Goal: Information Seeking & Learning: Find specific fact

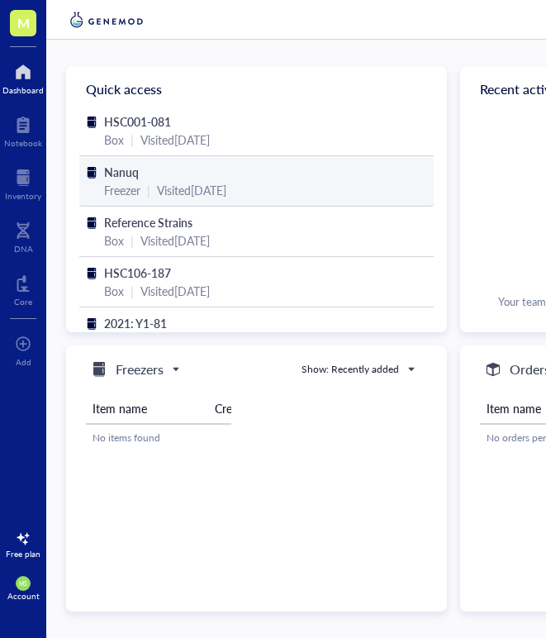
click at [185, 183] on div "Visited 4 months ago" at bounding box center [191, 190] width 69 height 18
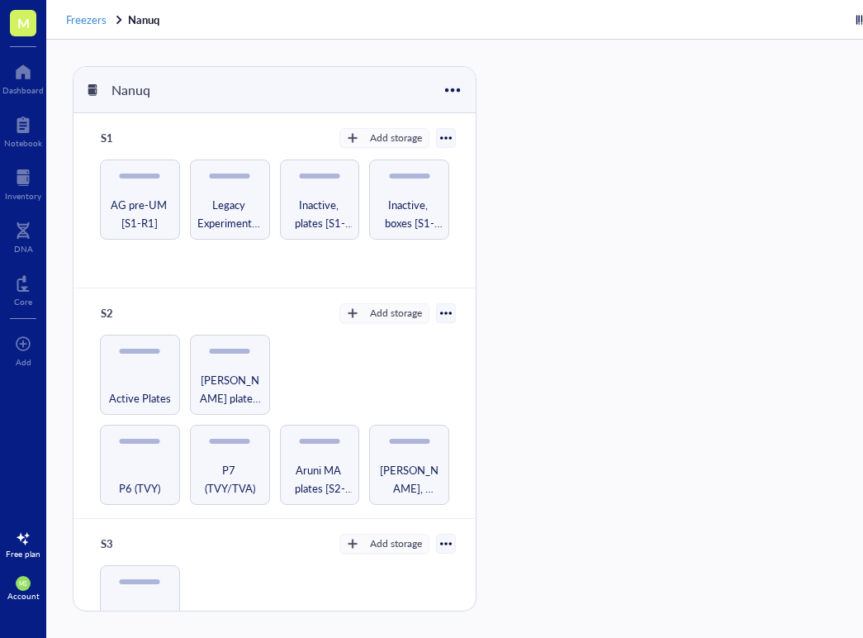
click at [81, 20] on span "Freezers" at bounding box center [86, 20] width 40 height 16
click at [93, 21] on span "Freezers" at bounding box center [86, 20] width 40 height 16
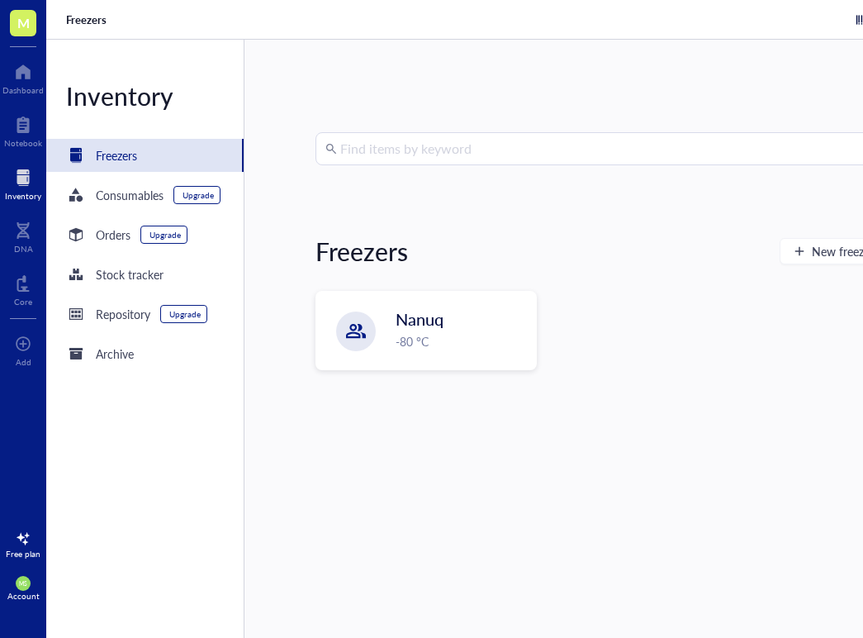
click at [416, 161] on input "search" at bounding box center [681, 148] width 682 height 31
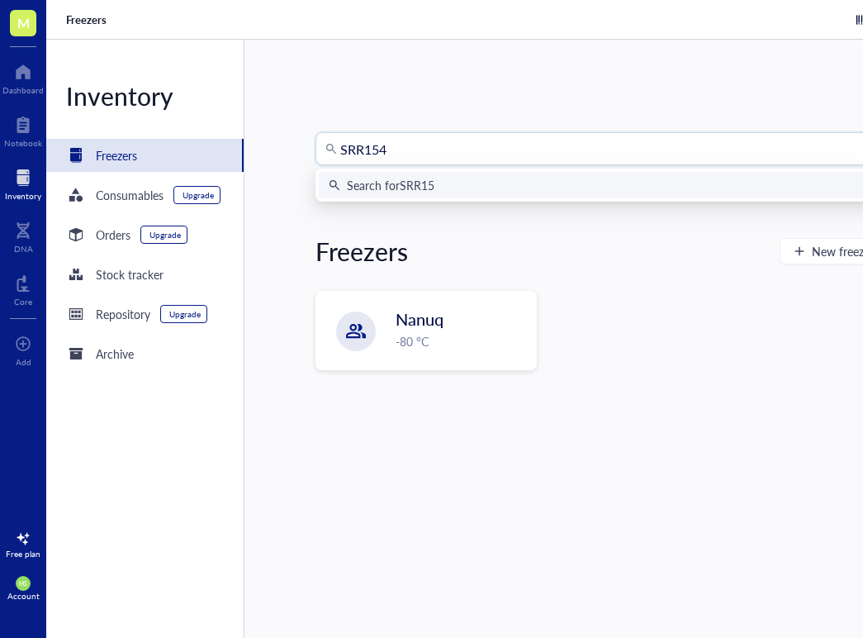
type input "SRR1548"
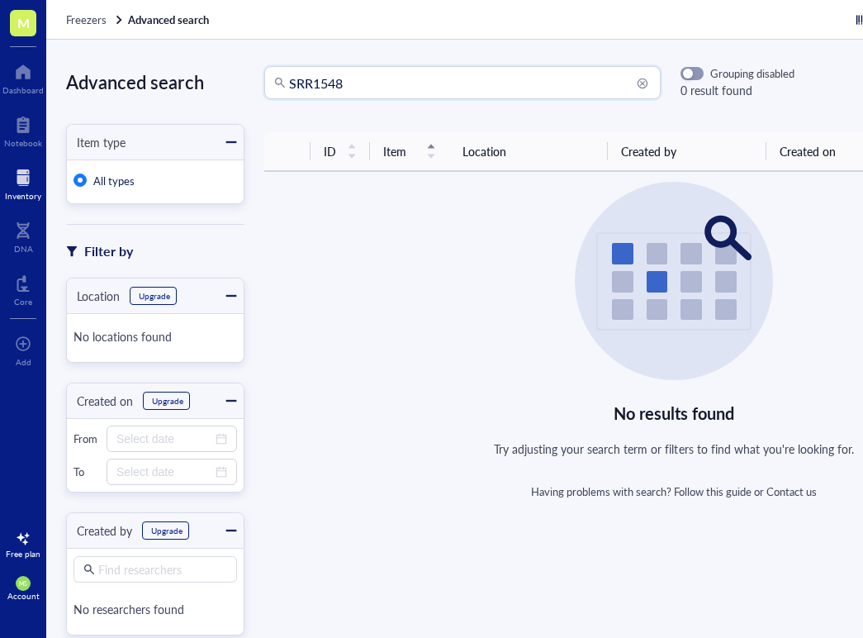
click at [355, 81] on input "SRR1548" at bounding box center [470, 82] width 362 height 31
click at [354, 83] on input "SRR1548194" at bounding box center [470, 82] width 362 height 31
drag, startPoint x: 378, startPoint y: 82, endPoint x: 342, endPoint y: 83, distance: 36.4
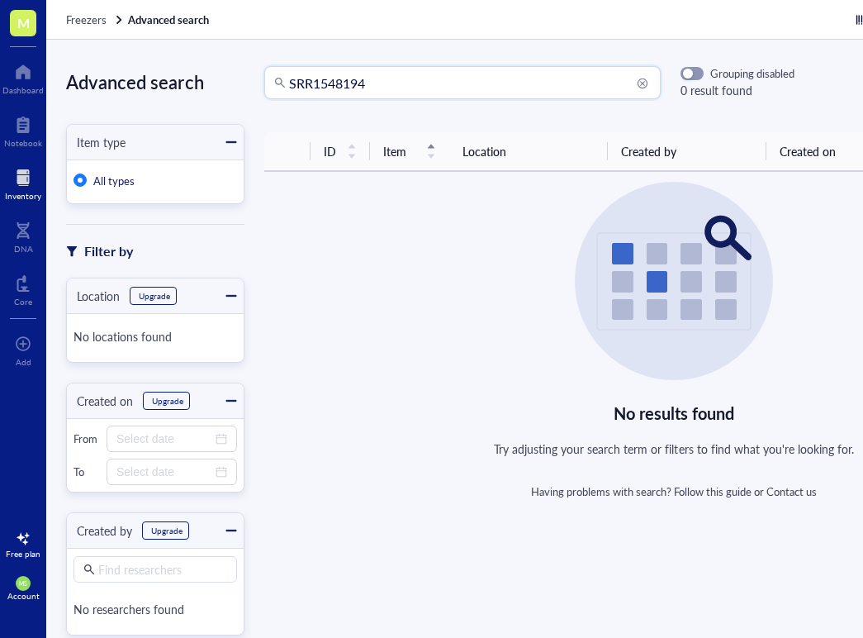
click at [343, 83] on input "SRR1548194" at bounding box center [470, 82] width 362 height 31
click at [305, 84] on input "SRR" at bounding box center [470, 82] width 362 height 31
type input "Twtc1"
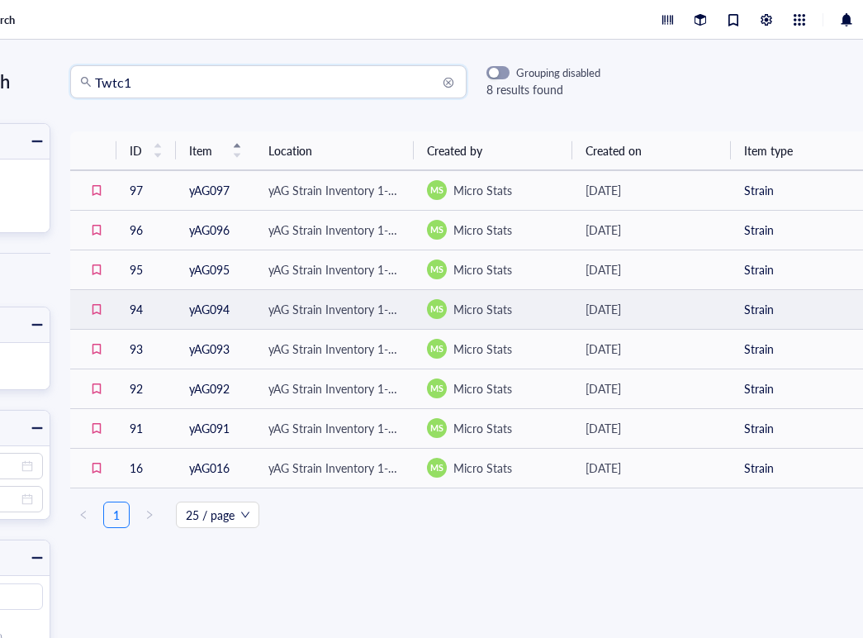
scroll to position [0, 194]
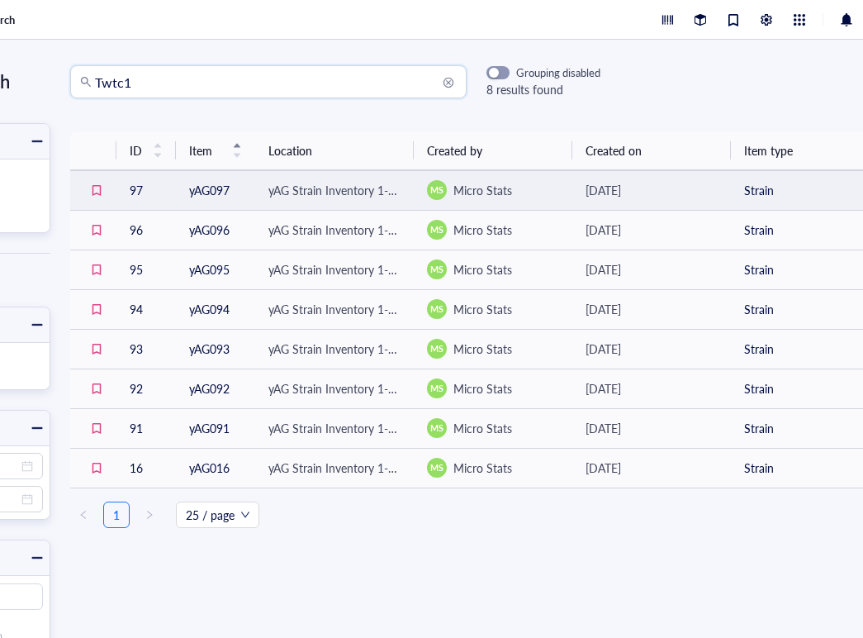
click at [199, 187] on td "yAG097" at bounding box center [215, 190] width 79 height 40
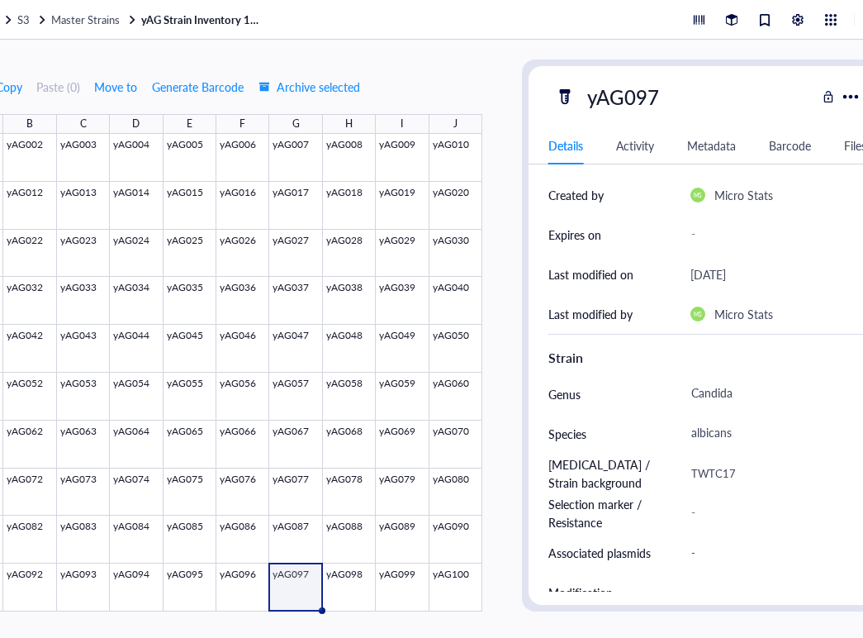
scroll to position [0, 149]
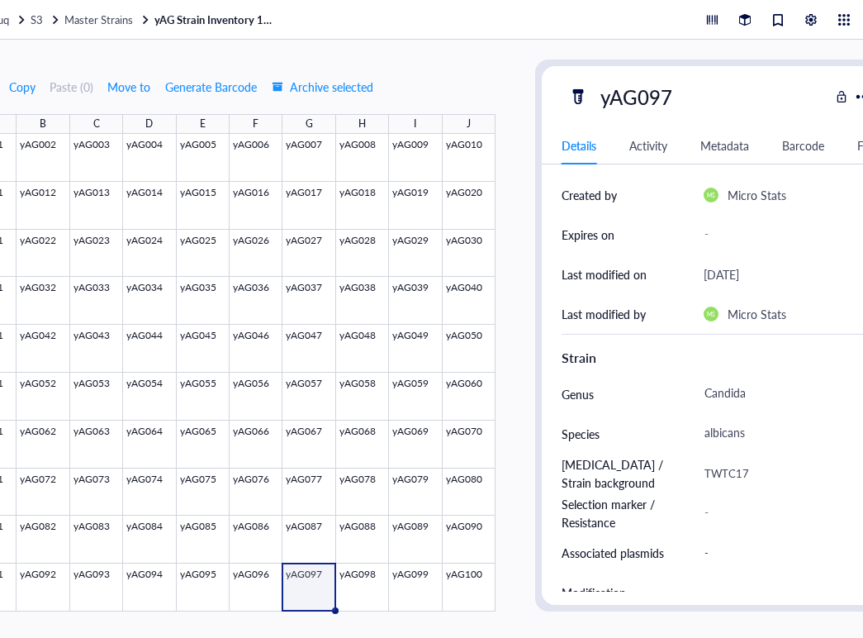
click at [728, 468] on div "TWTC17" at bounding box center [785, 473] width 177 height 35
click at [185, 595] on div at bounding box center [230, 372] width 532 height 477
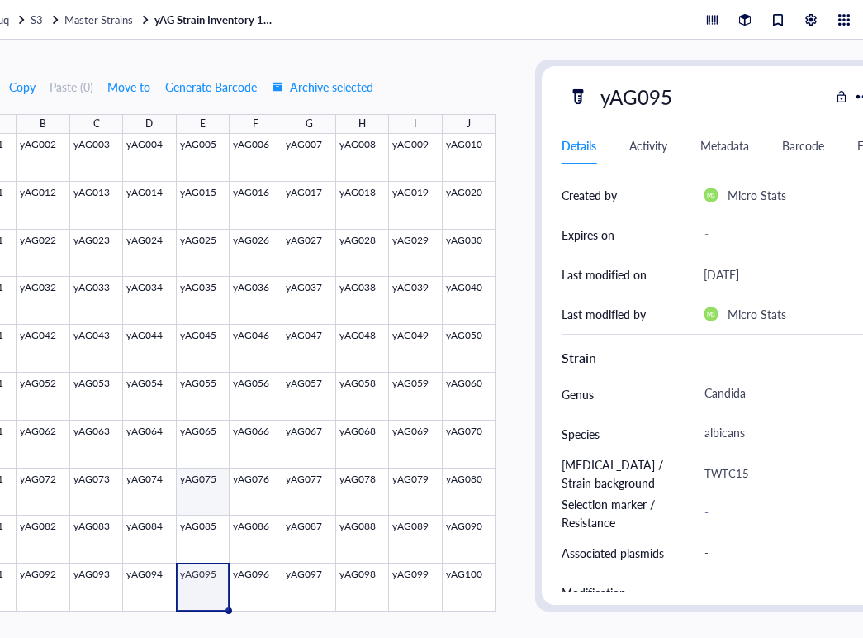
click at [193, 490] on div at bounding box center [230, 372] width 532 height 477
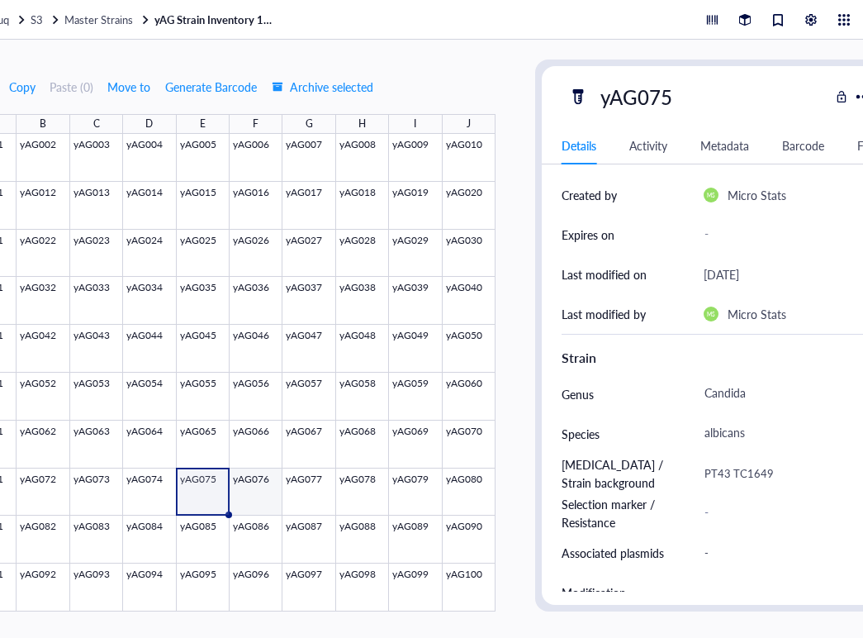
click at [263, 501] on div at bounding box center [230, 372] width 532 height 477
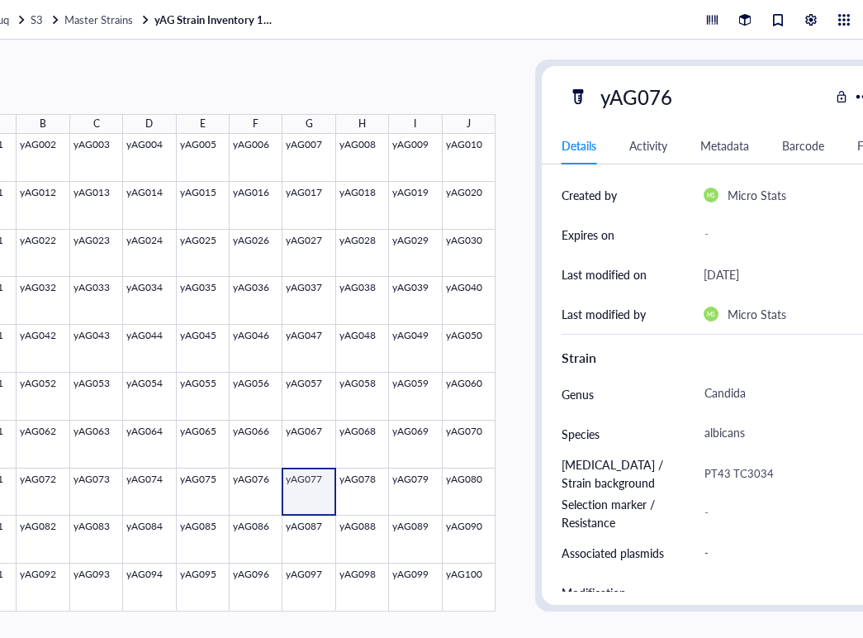
click at [319, 493] on div at bounding box center [230, 372] width 532 height 477
click at [391, 492] on div at bounding box center [230, 372] width 532 height 477
click at [473, 496] on div at bounding box center [230, 372] width 532 height 477
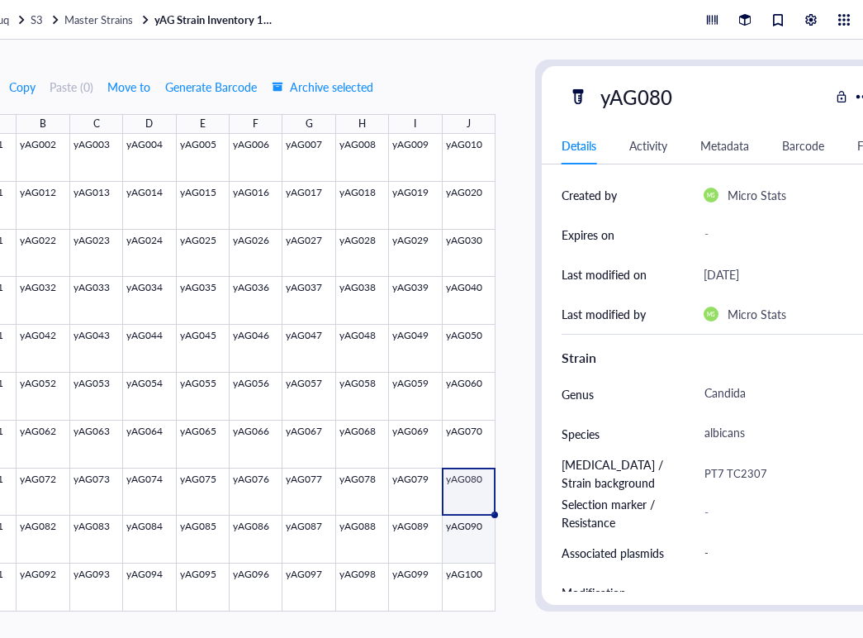
click at [462, 548] on div at bounding box center [230, 372] width 532 height 477
click at [397, 548] on div at bounding box center [230, 372] width 532 height 477
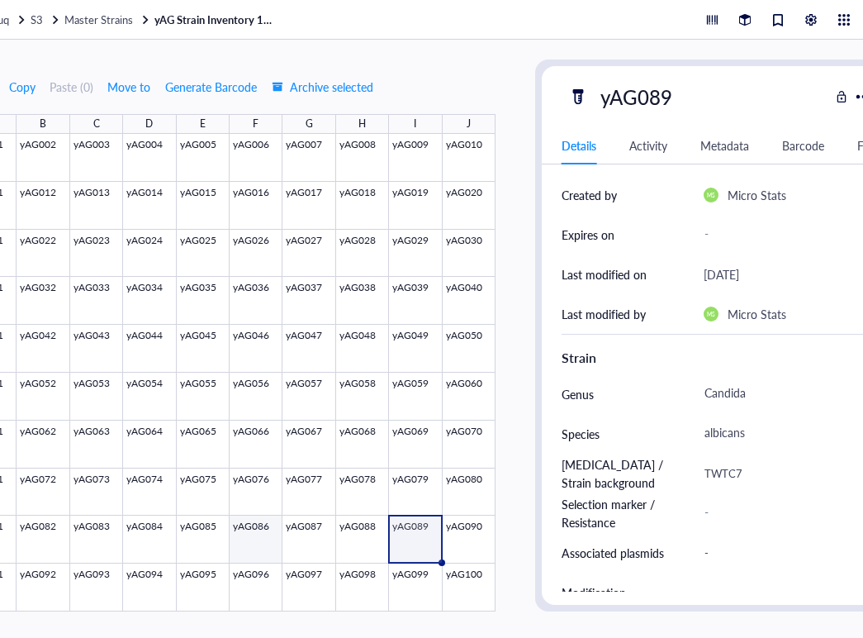
click at [244, 551] on div at bounding box center [230, 372] width 532 height 477
click at [137, 538] on div at bounding box center [230, 372] width 532 height 477
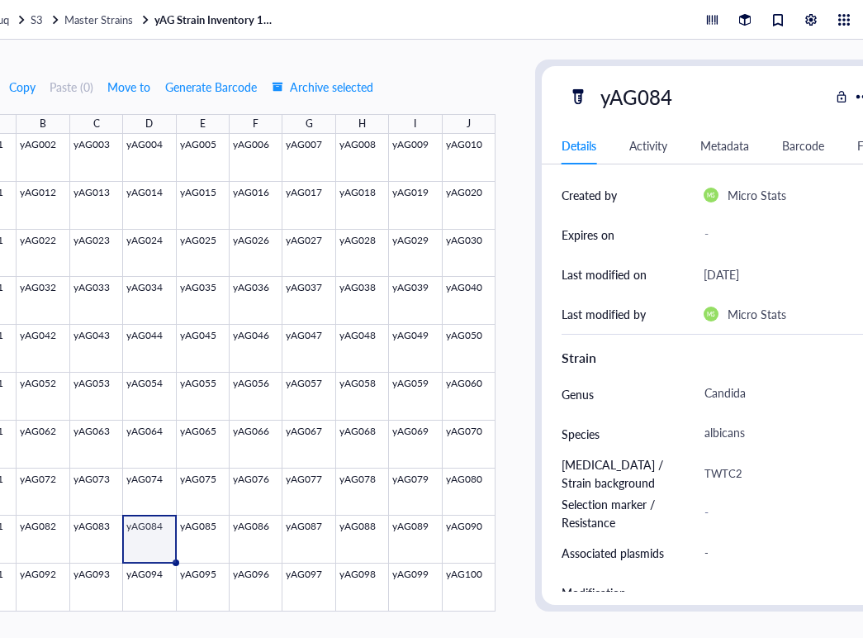
click at [107, 535] on div at bounding box center [230, 372] width 532 height 477
click at [138, 529] on div at bounding box center [230, 372] width 532 height 477
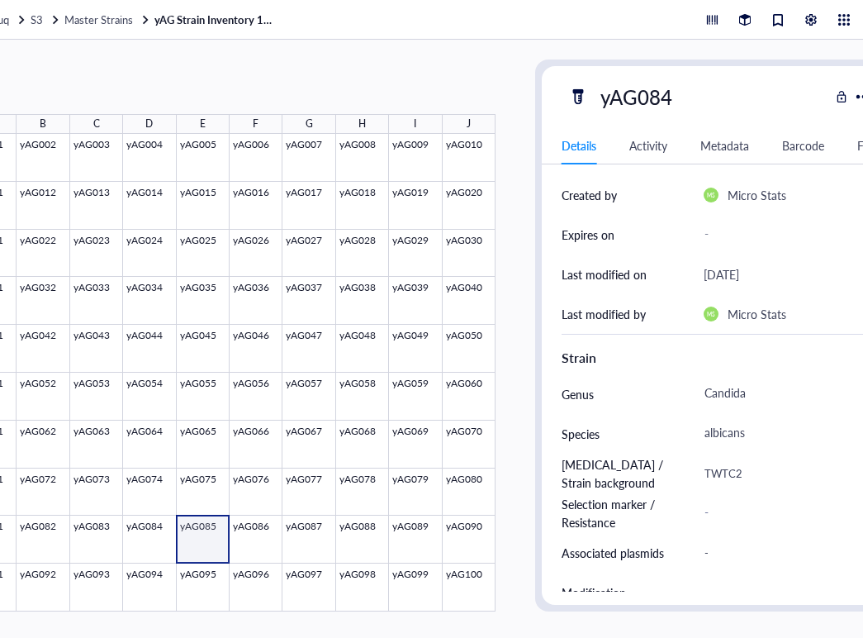
click at [204, 535] on div at bounding box center [230, 372] width 532 height 477
click at [252, 544] on div at bounding box center [230, 372] width 532 height 477
click at [30, 537] on div at bounding box center [230, 372] width 532 height 477
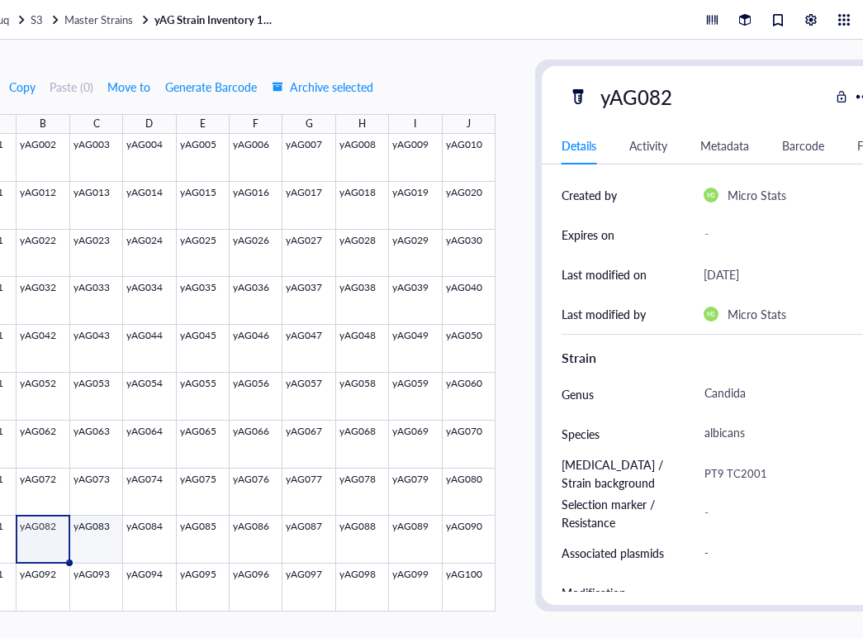
click at [88, 539] on div at bounding box center [230, 372] width 532 height 477
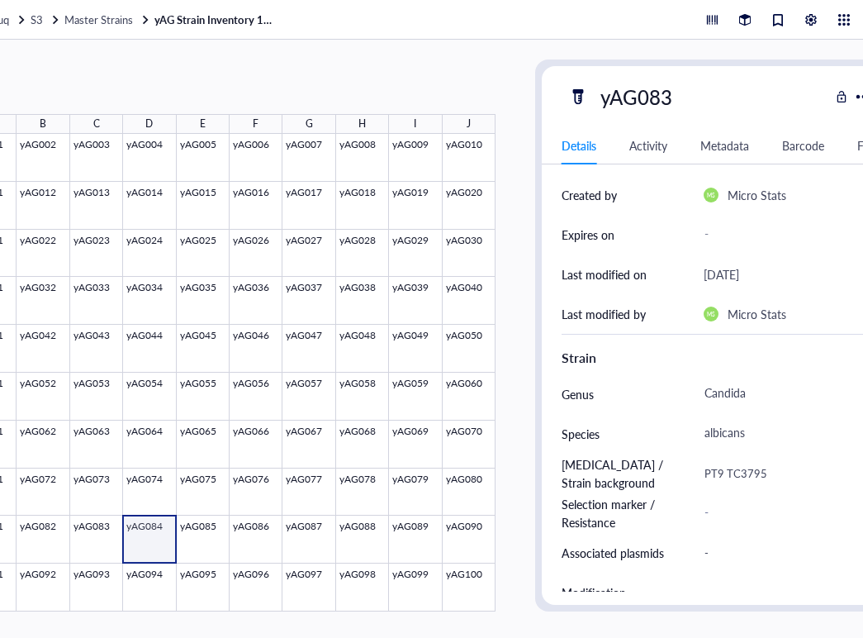
click at [142, 543] on div at bounding box center [230, 372] width 532 height 477
click at [282, 541] on div at bounding box center [230, 372] width 532 height 477
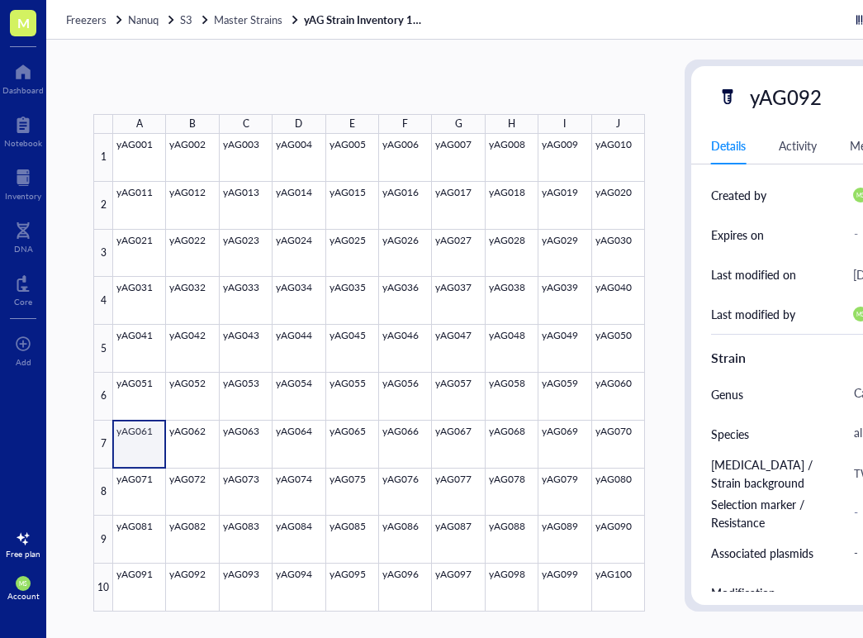
click at [157, 453] on div at bounding box center [379, 372] width 532 height 477
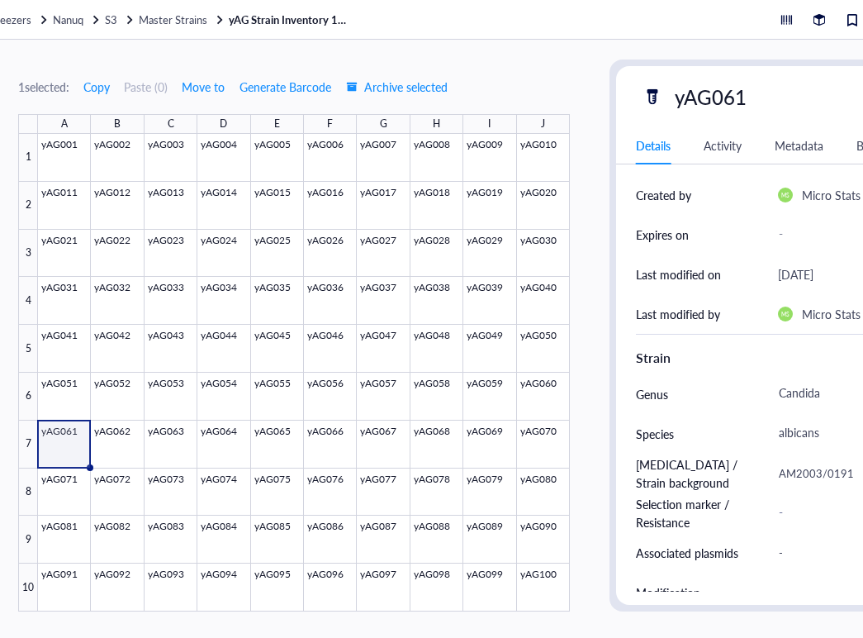
scroll to position [0, 103]
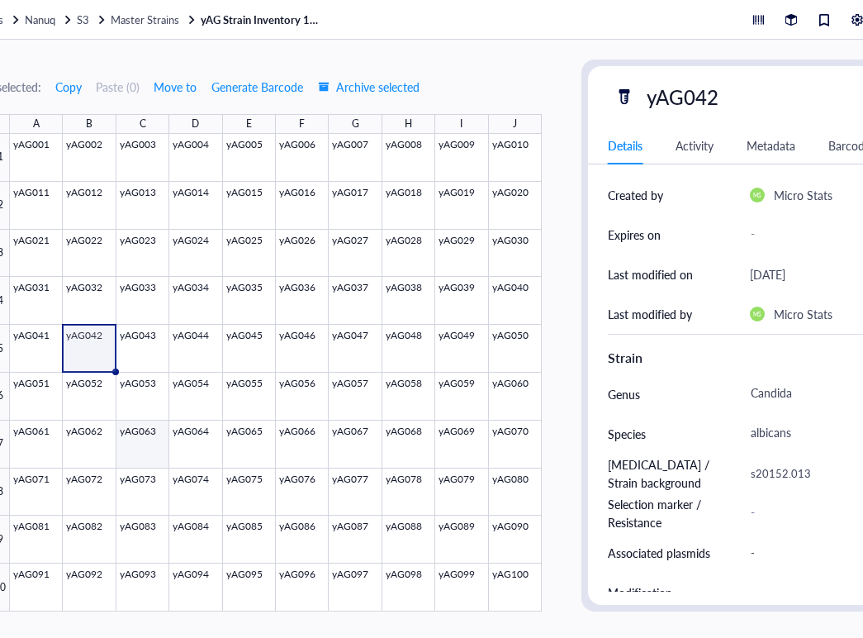
scroll to position [0, 103]
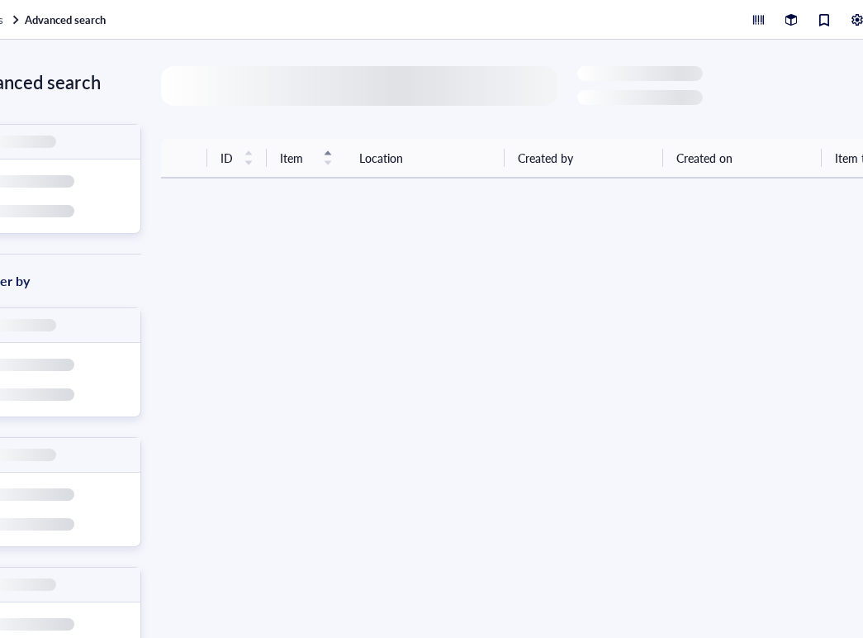
scroll to position [0, 194]
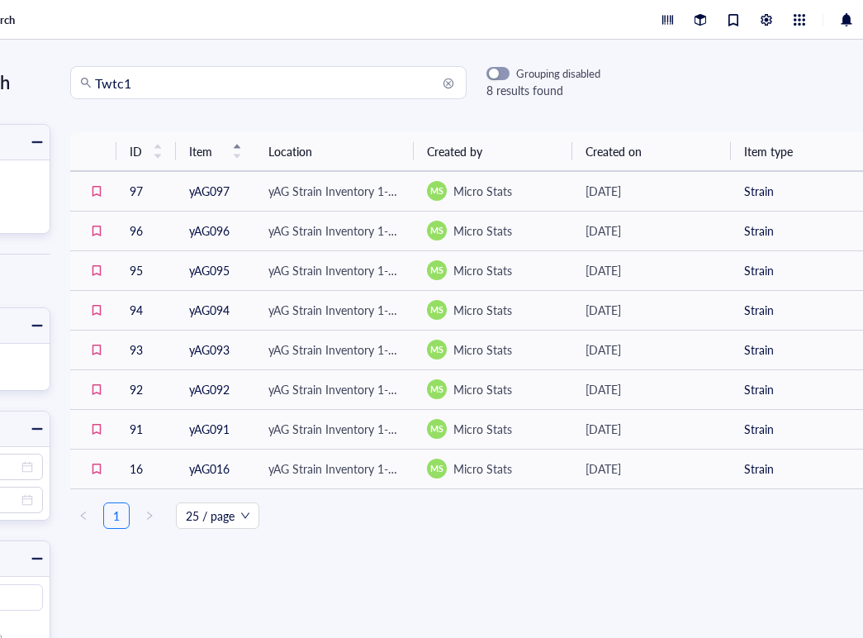
click at [154, 90] on input "Twtc1" at bounding box center [276, 82] width 362 height 31
type input "Twtc1"
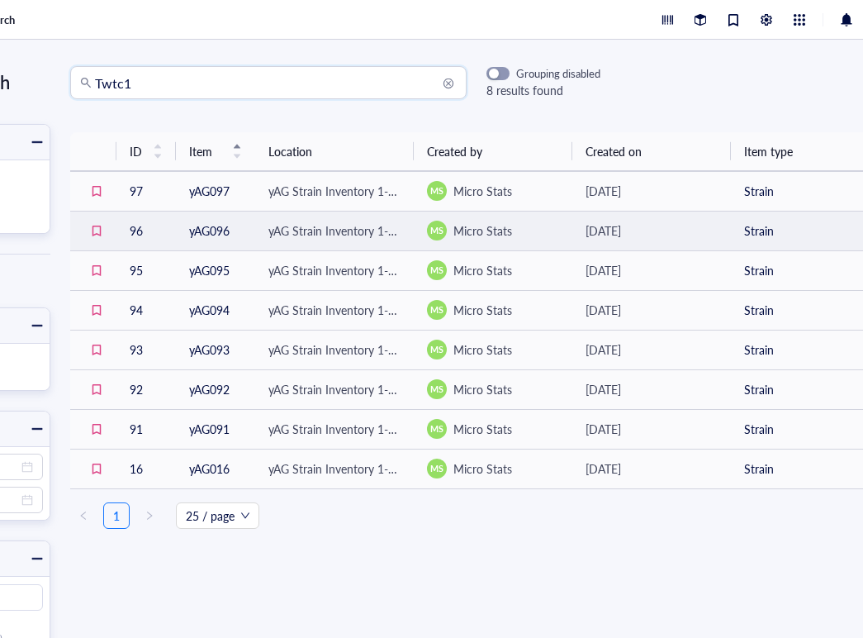
click at [207, 233] on td "yAG096" at bounding box center [215, 231] width 79 height 40
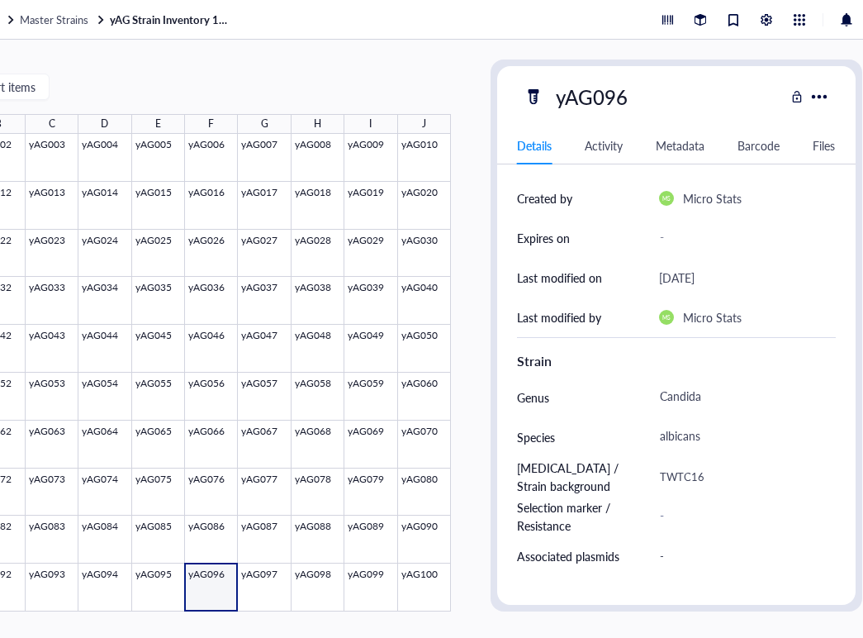
scroll to position [0, 194]
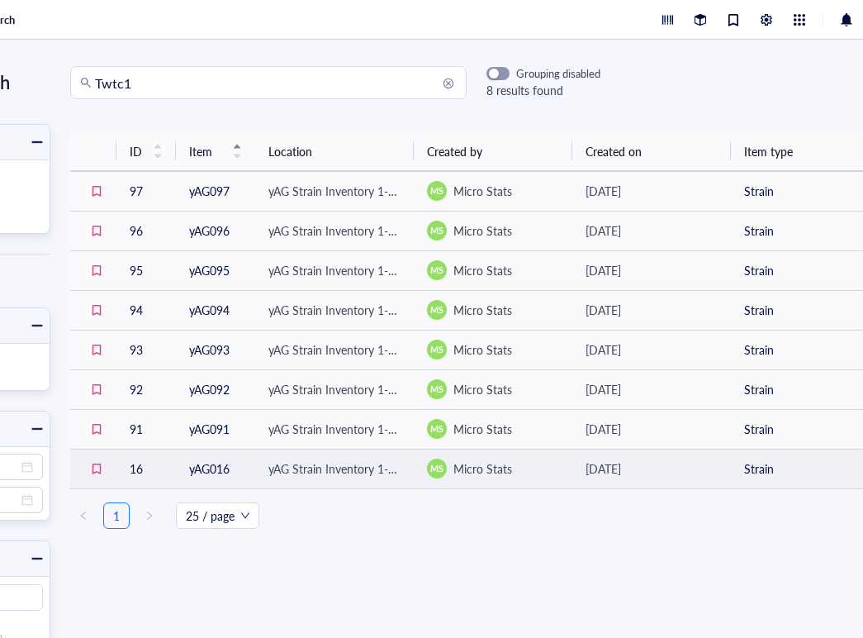
click at [201, 477] on td "yAG016" at bounding box center [215, 468] width 79 height 40
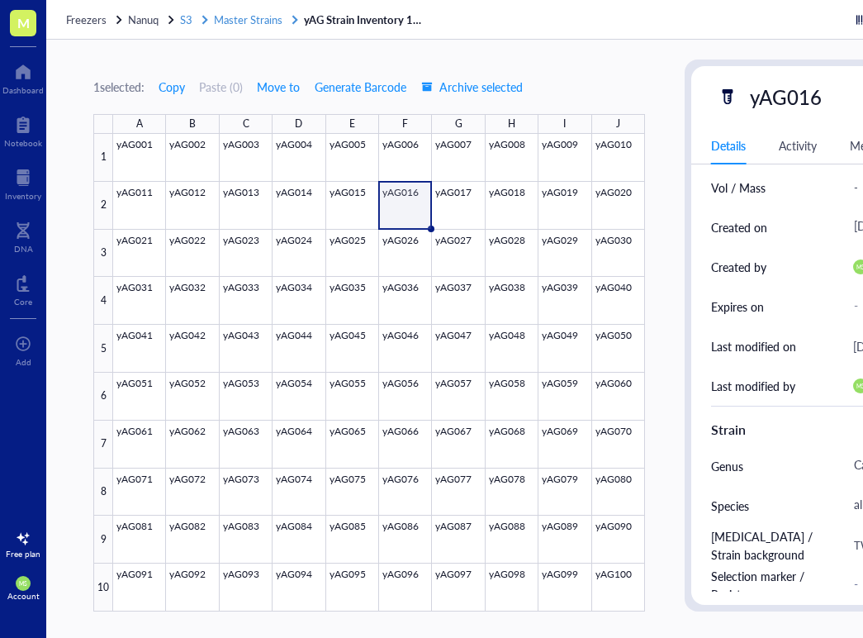
click at [259, 20] on span "Master Strains" at bounding box center [248, 20] width 69 height 16
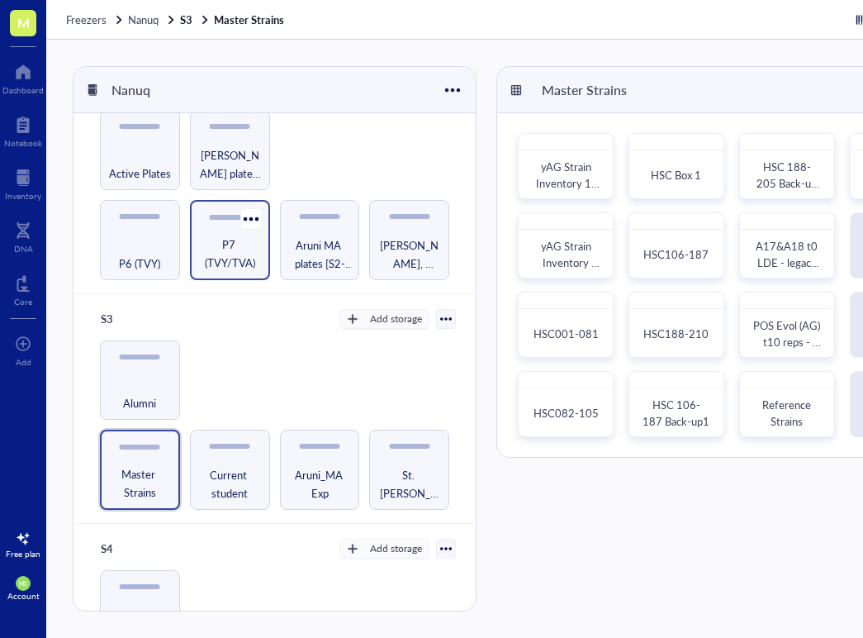
scroll to position [225, 0]
click at [157, 473] on span "Master Strains" at bounding box center [140, 482] width 64 height 36
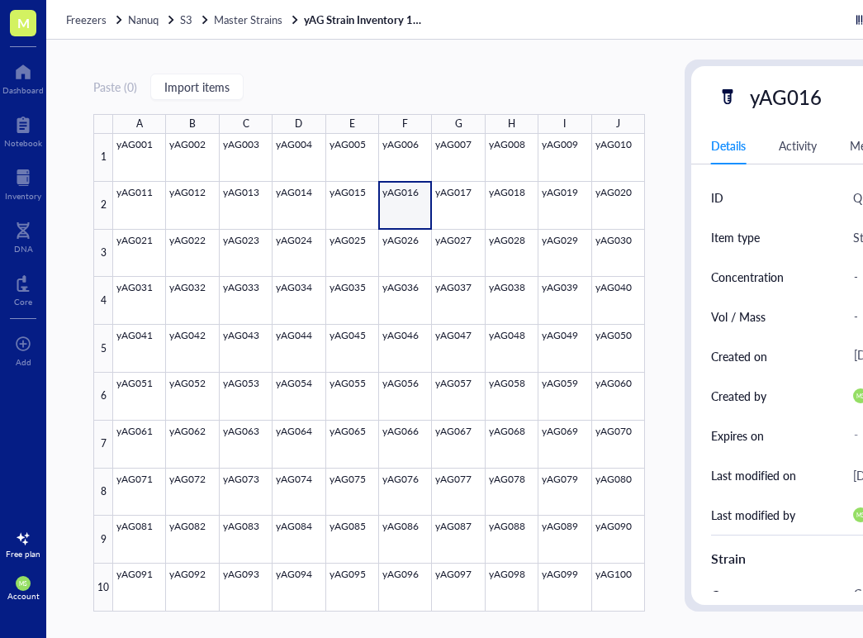
click at [350, 20] on link "yAG Strain Inventory 1-100" at bounding box center [366, 19] width 124 height 15
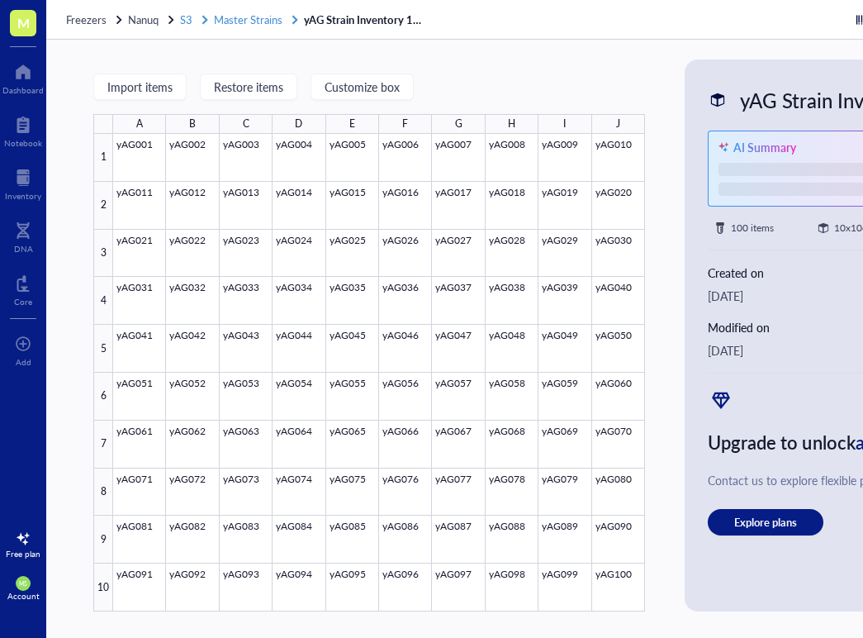
click at [258, 25] on span "Master Strains" at bounding box center [248, 20] width 69 height 16
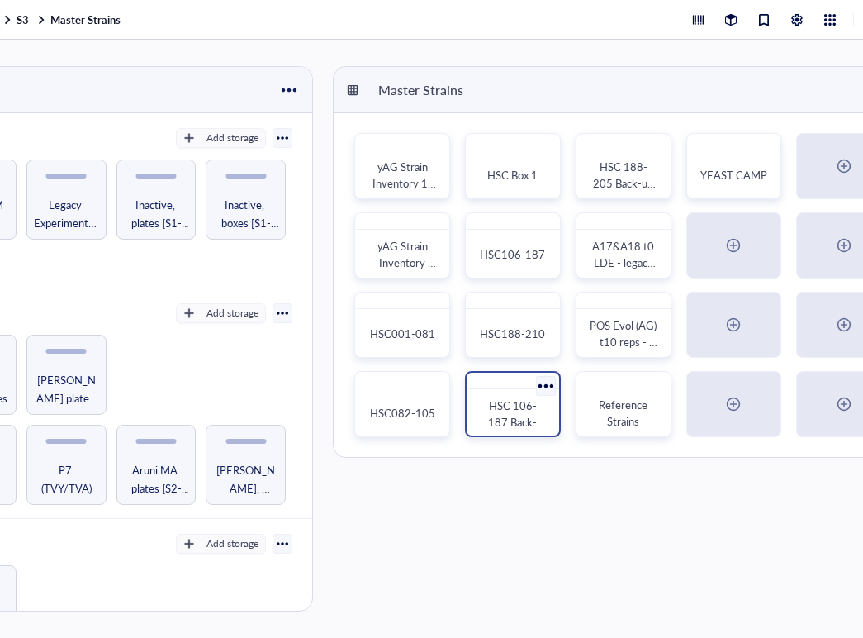
scroll to position [0, 175]
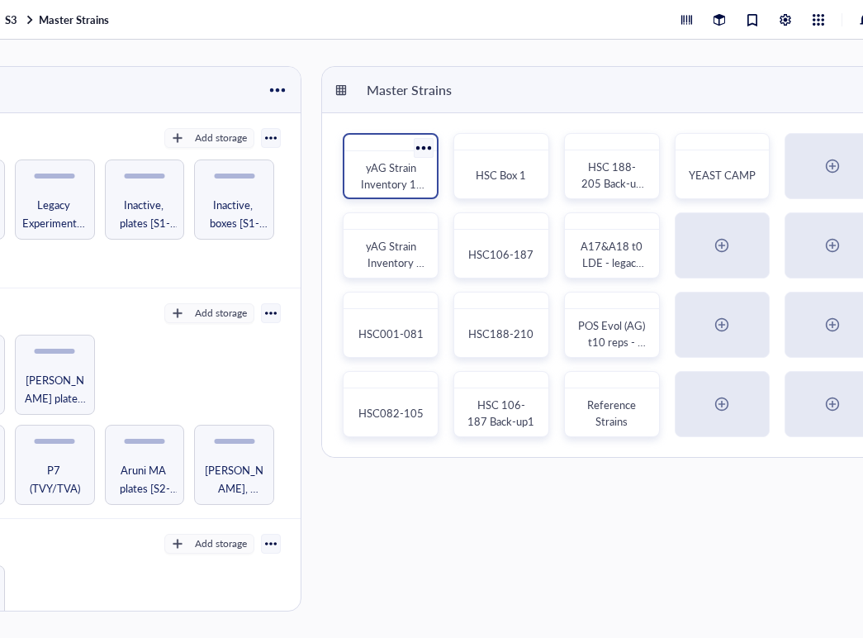
click at [391, 180] on span "yAG Strain Inventory 1-100" at bounding box center [393, 183] width 64 height 49
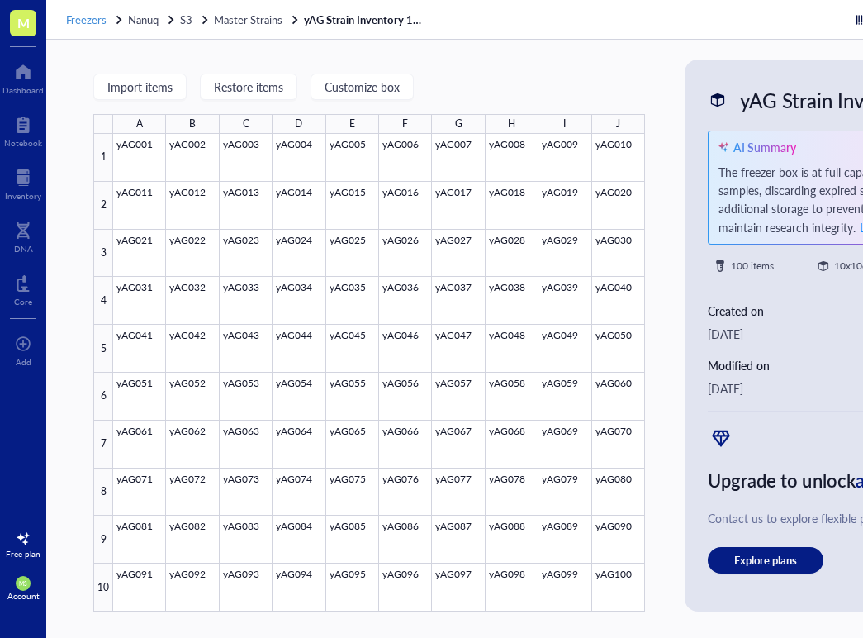
click at [86, 20] on span "Freezers" at bounding box center [86, 20] width 40 height 16
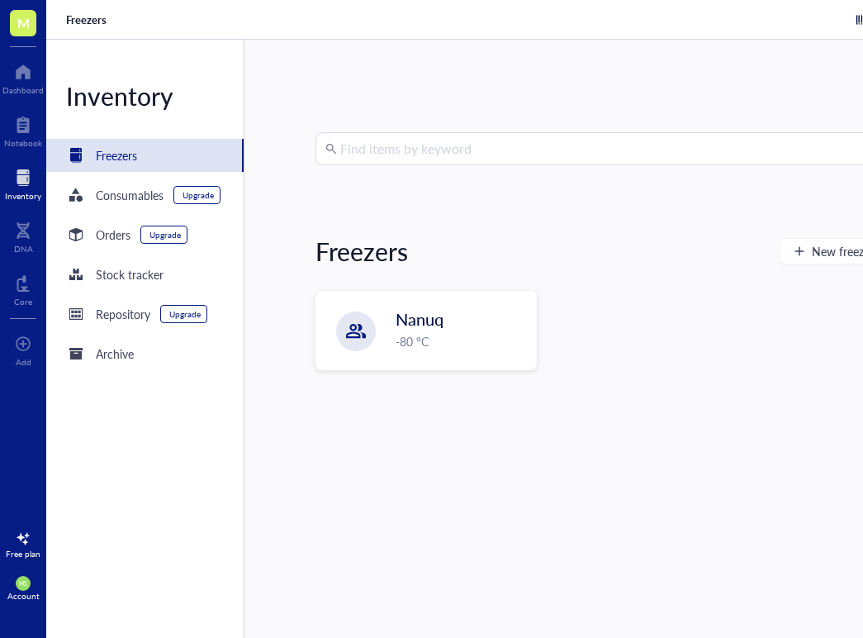
click at [387, 158] on input "search" at bounding box center [681, 148] width 682 height 31
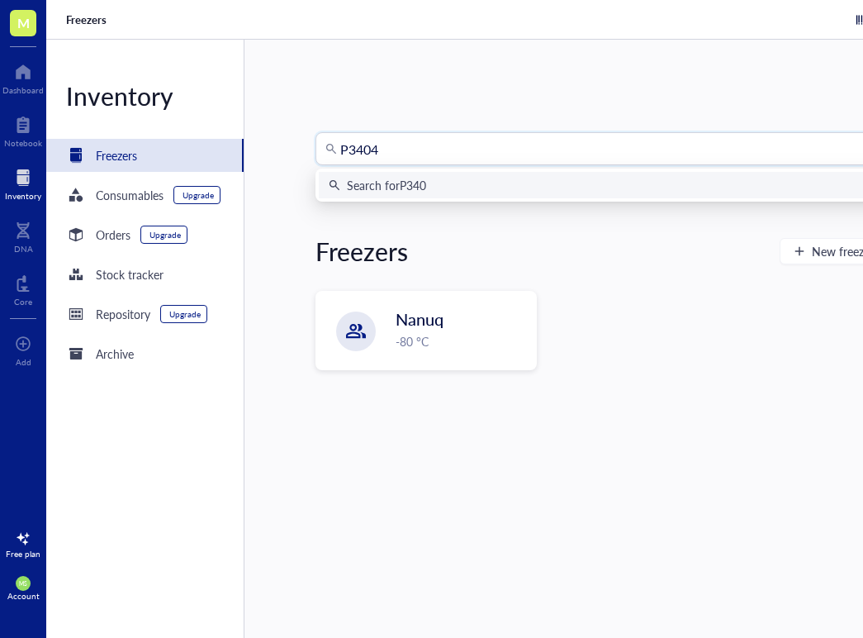
type input "P34048"
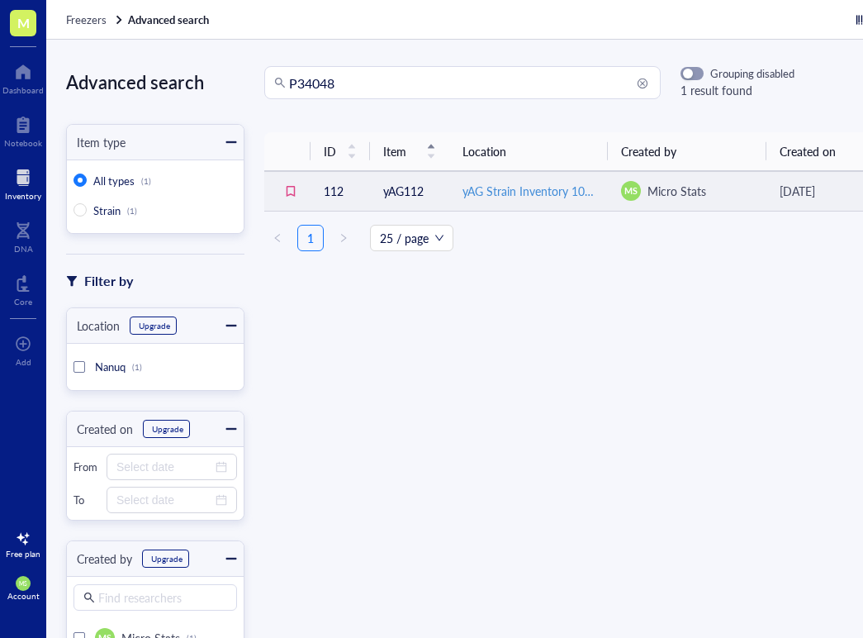
click at [517, 187] on div "yAG Strain Inventory 101-193" at bounding box center [529, 191] width 132 height 18
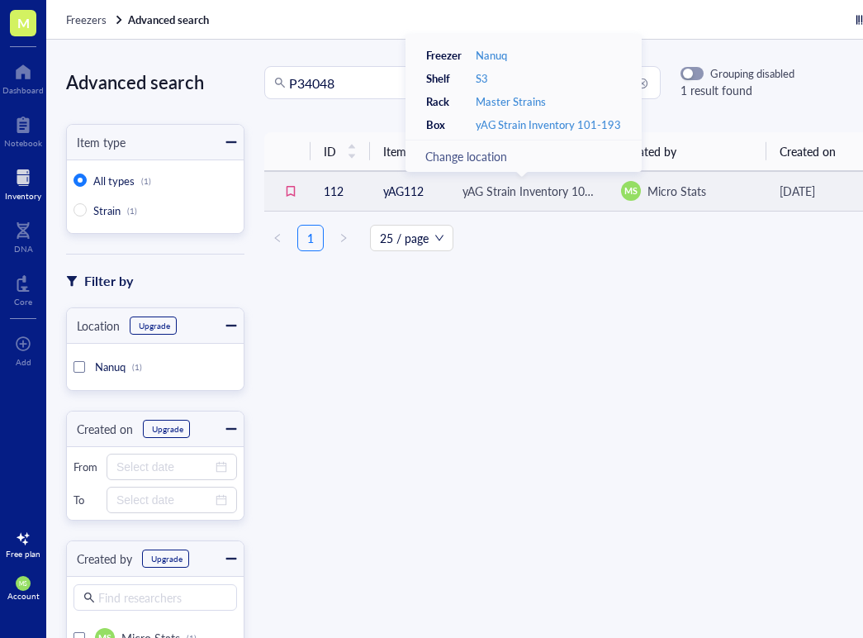
click at [395, 191] on td "yAG112" at bounding box center [409, 191] width 79 height 40
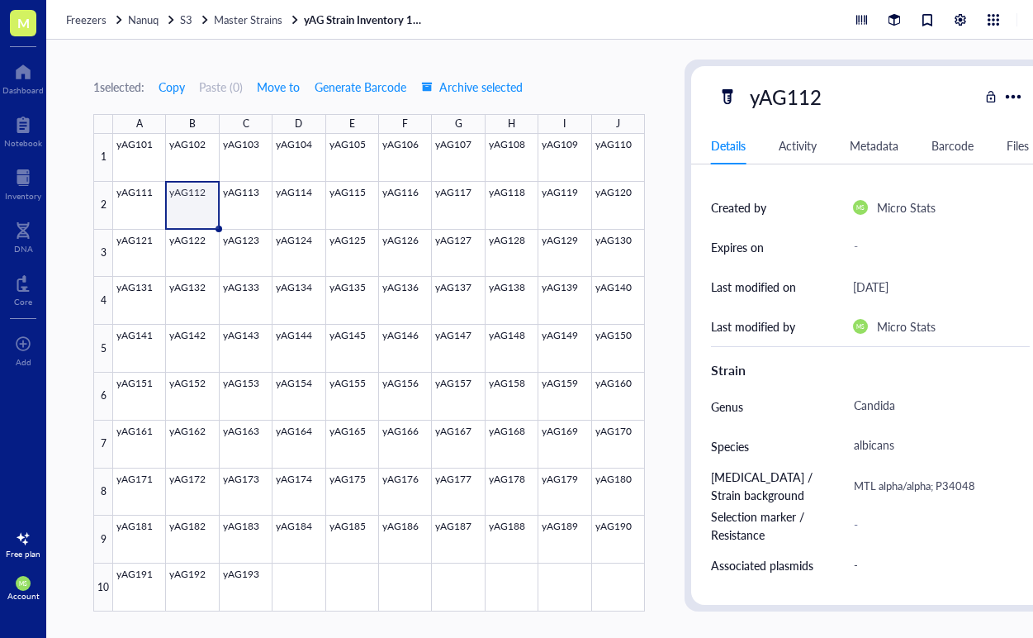
scroll to position [224, 33]
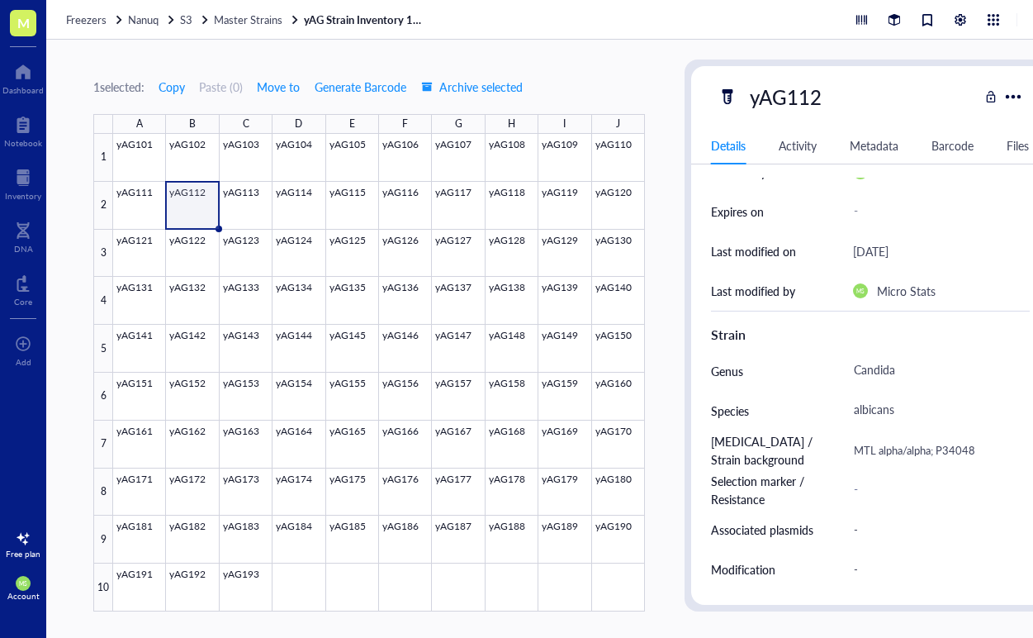
click at [335, 18] on link "yAG Strain Inventory 101-193" at bounding box center [366, 19] width 124 height 15
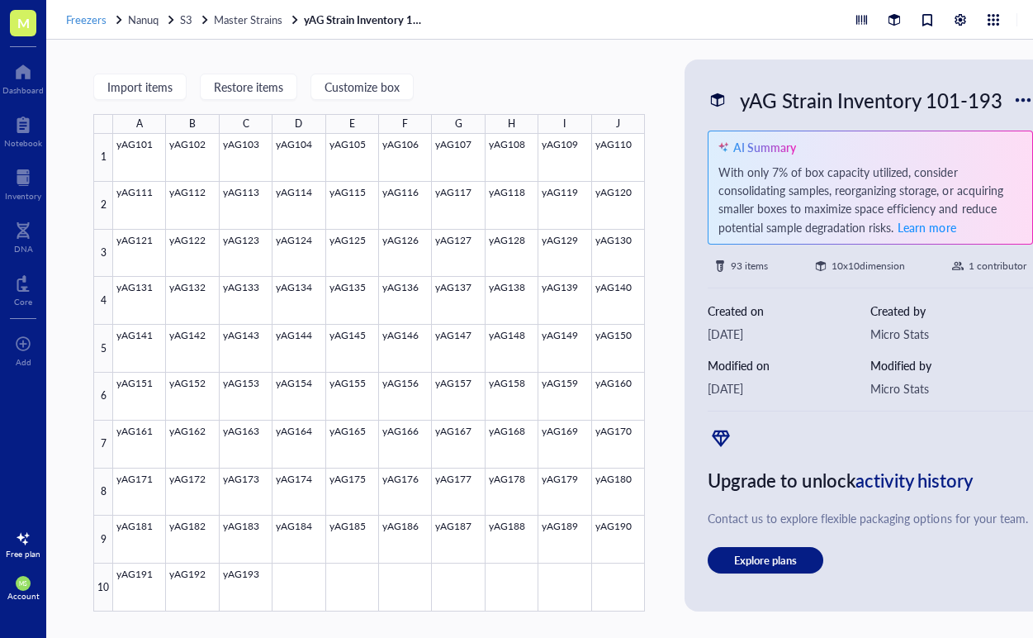
click at [78, 19] on span "Freezers" at bounding box center [86, 20] width 40 height 16
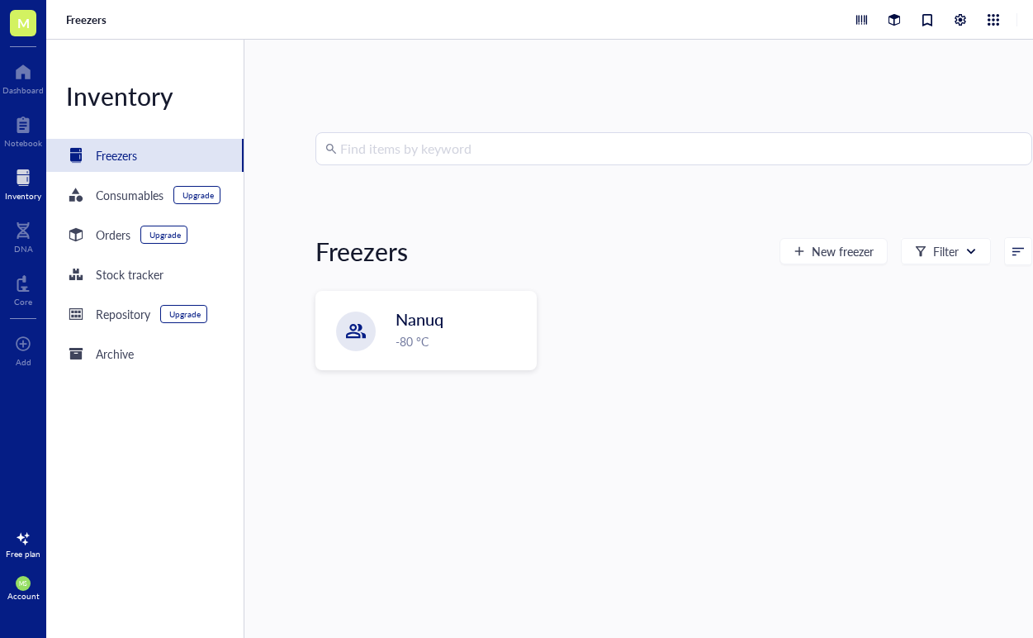
click at [393, 148] on input "search" at bounding box center [681, 148] width 682 height 31
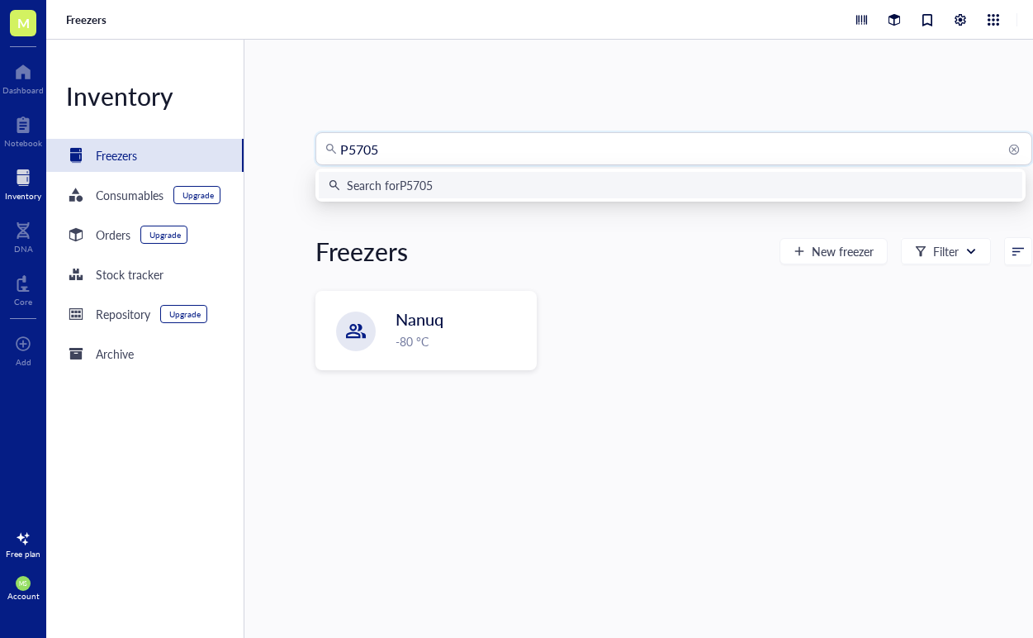
type input "P57055"
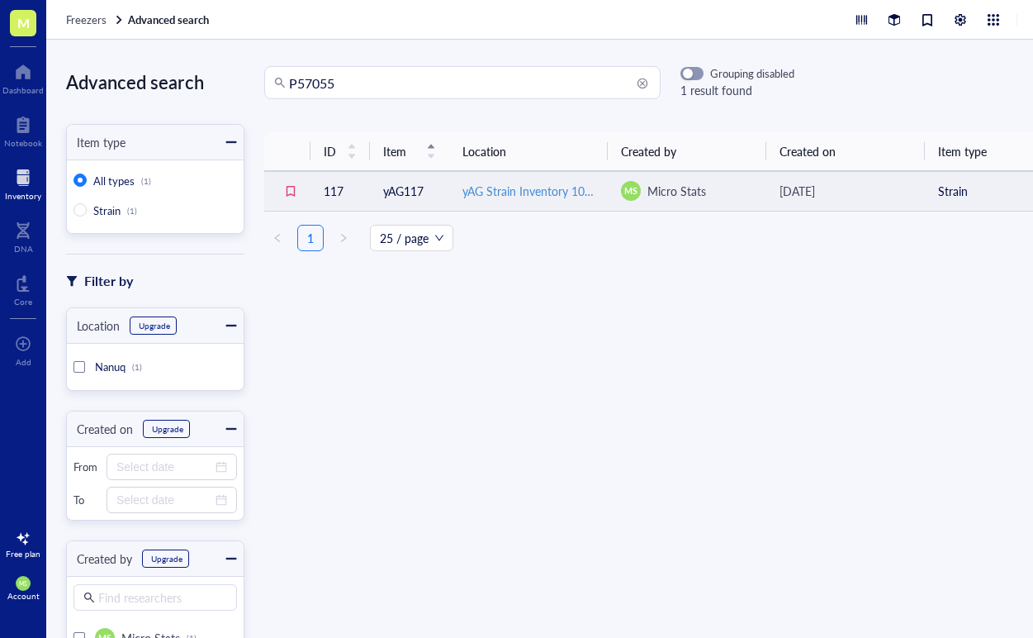
click at [507, 192] on div "yAG Strain Inventory 101-193" at bounding box center [529, 191] width 132 height 18
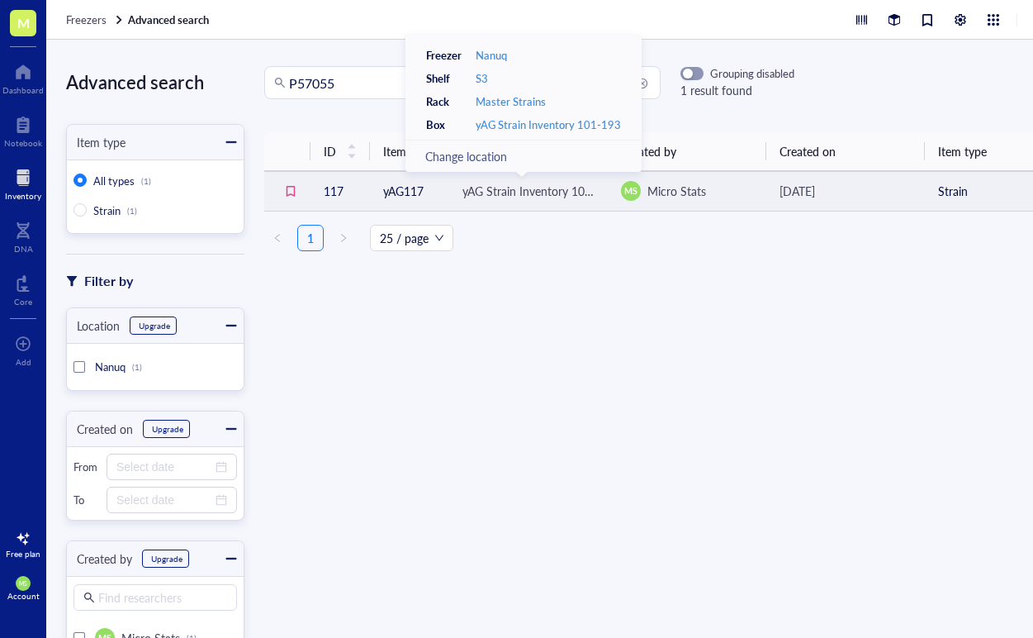
click at [421, 192] on td "yAG117" at bounding box center [409, 191] width 79 height 40
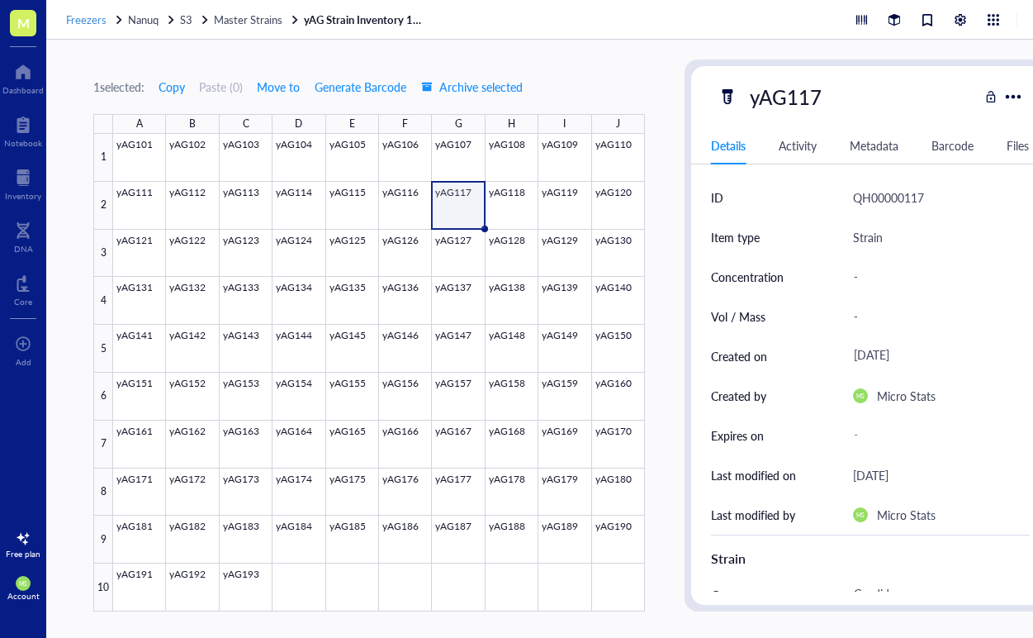
click at [70, 13] on span "Freezers" at bounding box center [86, 20] width 40 height 16
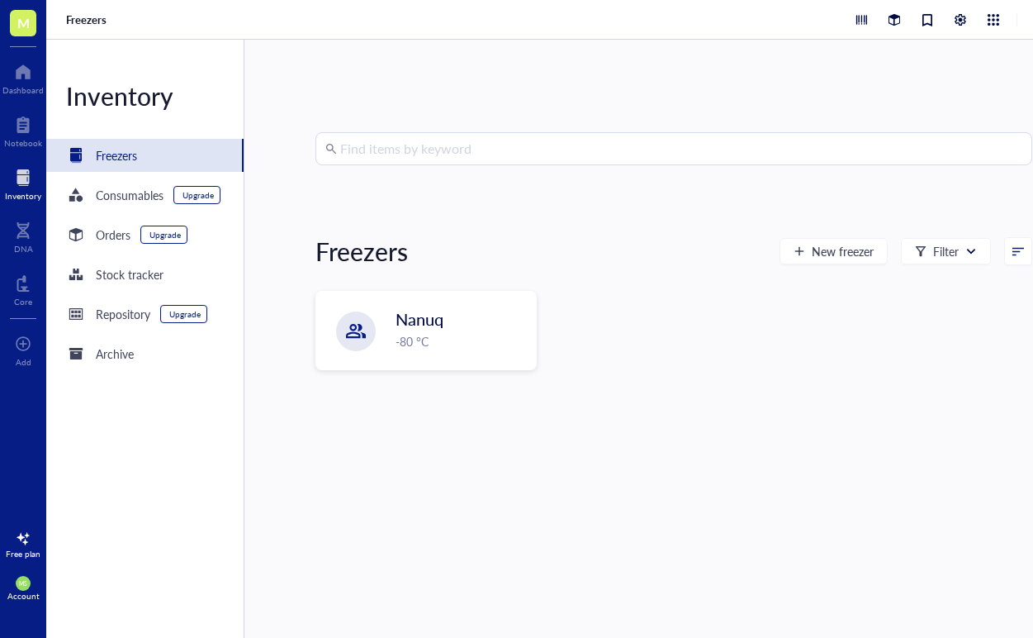
click at [349, 159] on input "search" at bounding box center [681, 148] width 682 height 31
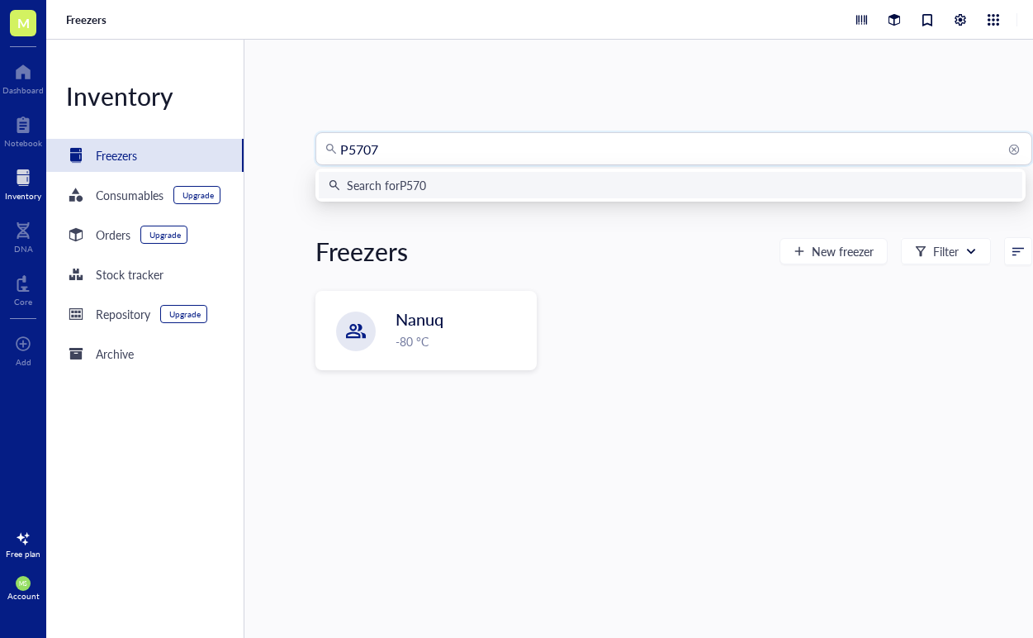
type input "P57072"
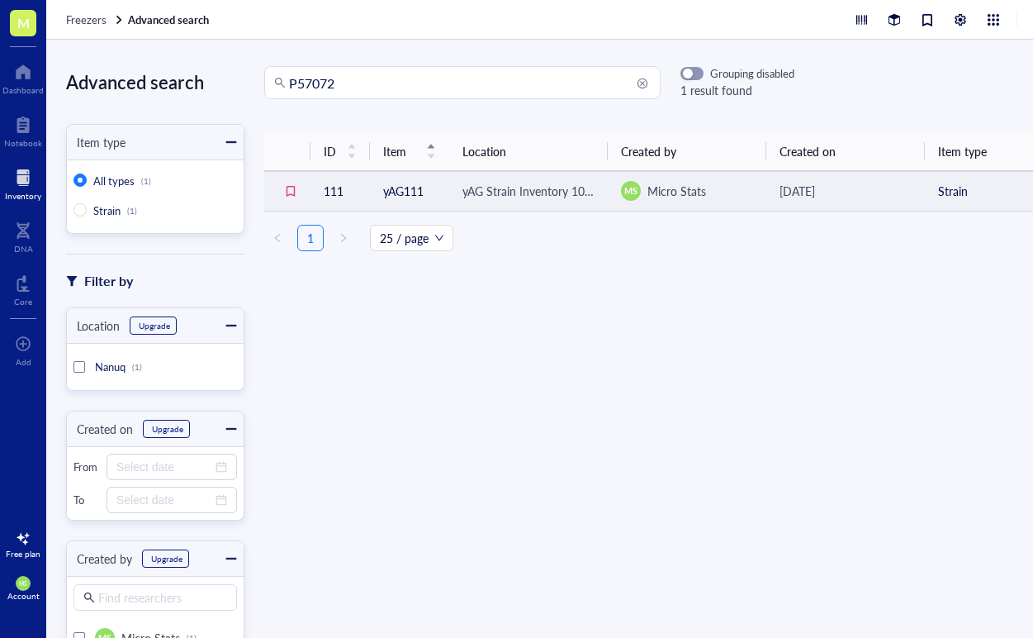
click at [412, 193] on td "yAG111" at bounding box center [409, 191] width 79 height 40
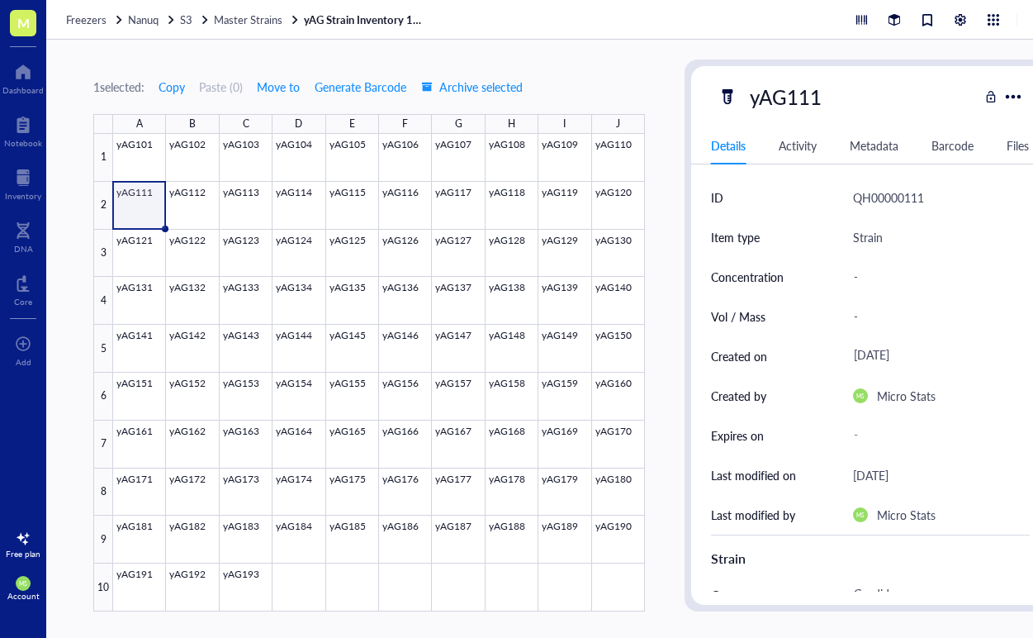
scroll to position [218, 0]
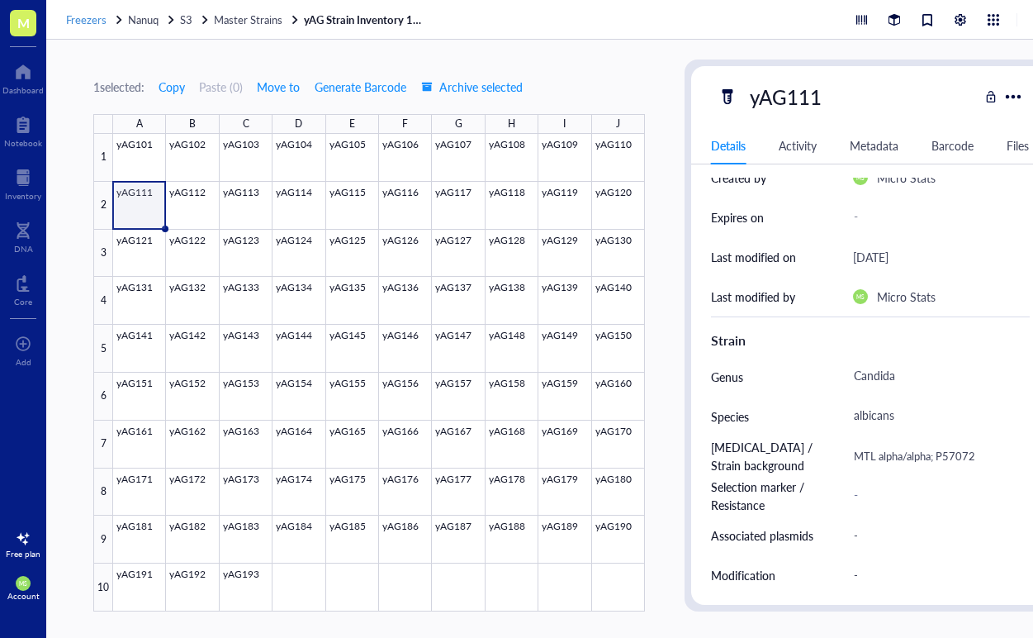
click at [87, 24] on span "Freezers" at bounding box center [86, 20] width 40 height 16
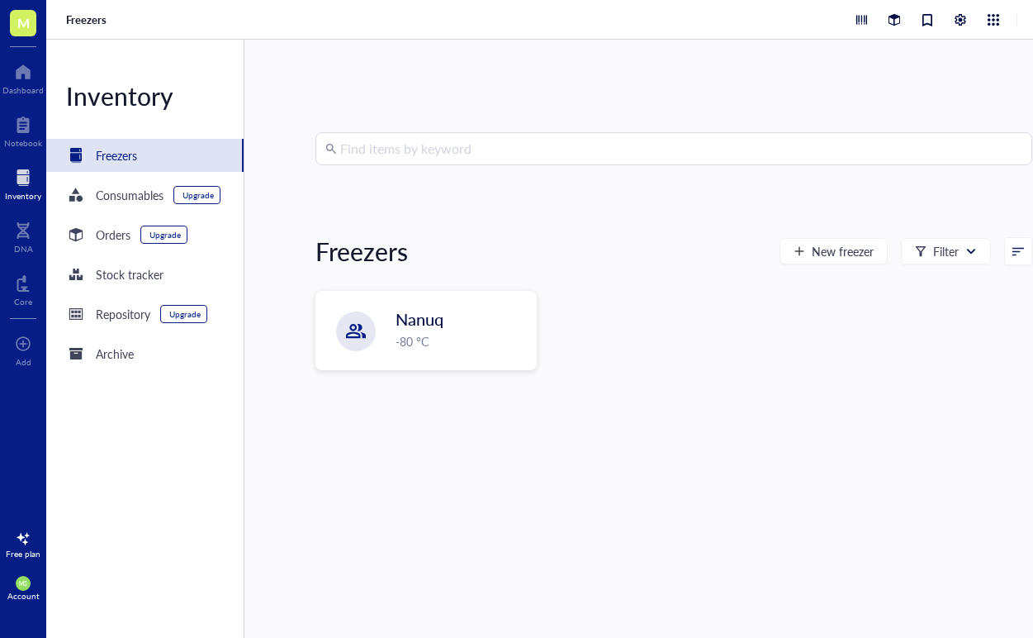
click at [357, 143] on input "search" at bounding box center [681, 148] width 682 height 31
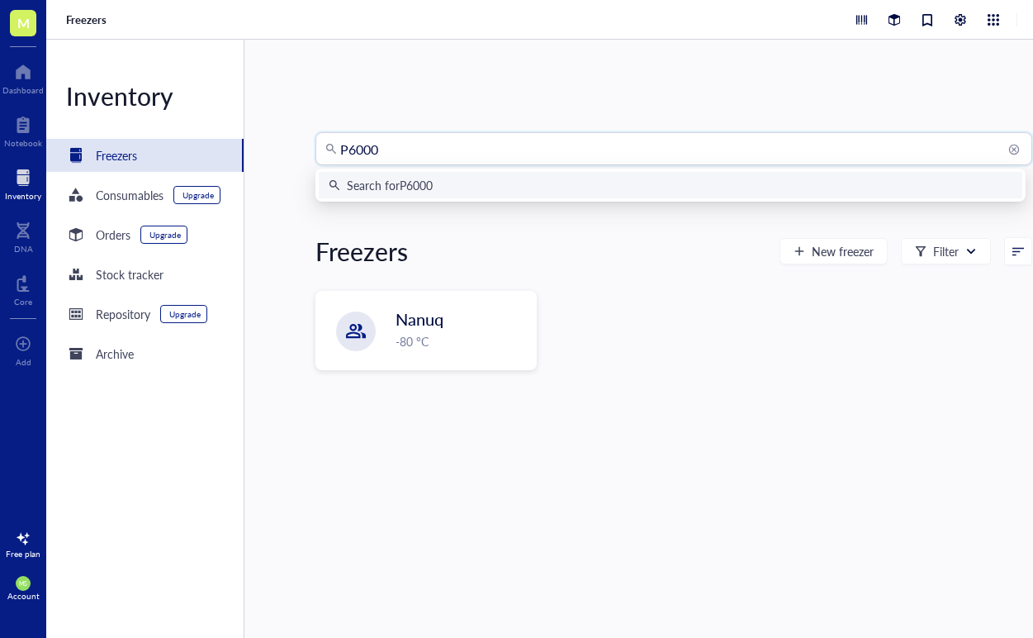
type input "P60002"
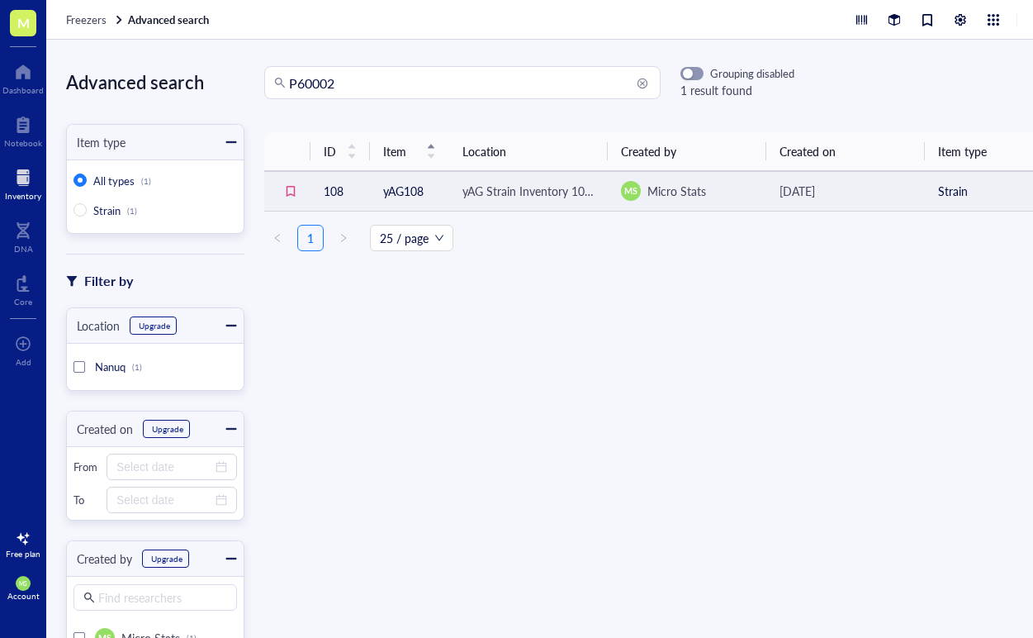
click at [398, 184] on td "yAG108" at bounding box center [409, 191] width 79 height 40
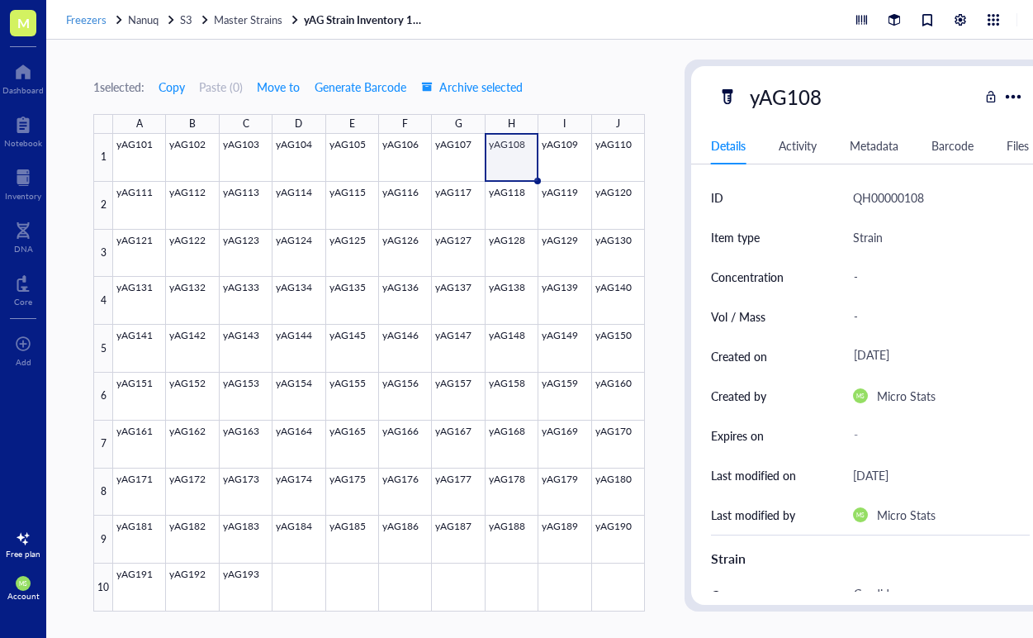
click at [81, 25] on span "Freezers" at bounding box center [86, 20] width 40 height 16
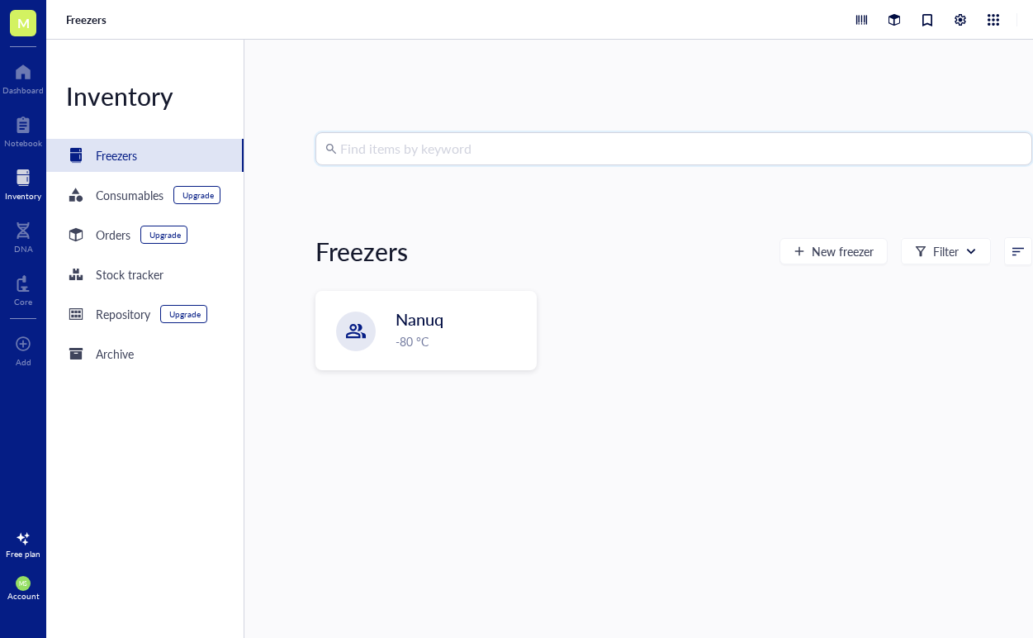
click at [377, 147] on input "search" at bounding box center [681, 148] width 682 height 31
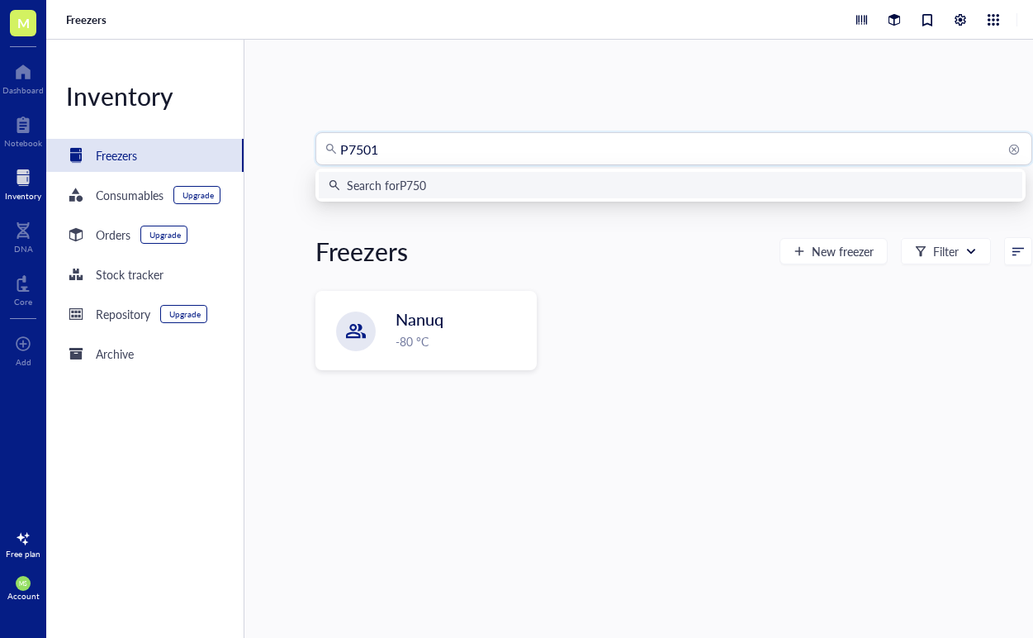
type input "P75010"
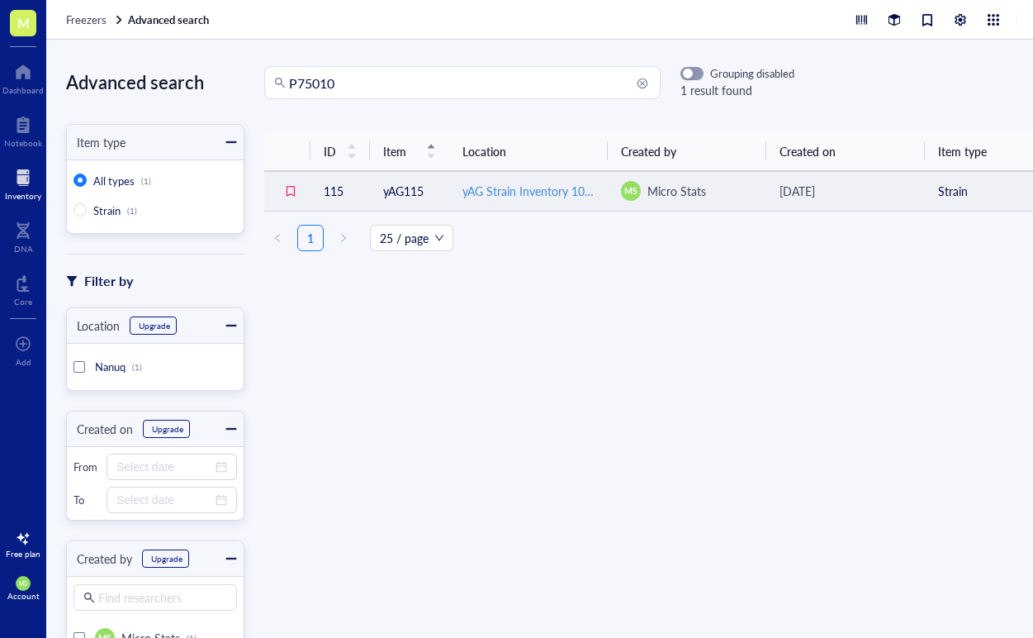
click at [531, 196] on div "yAG Strain Inventory 101-193" at bounding box center [529, 191] width 132 height 18
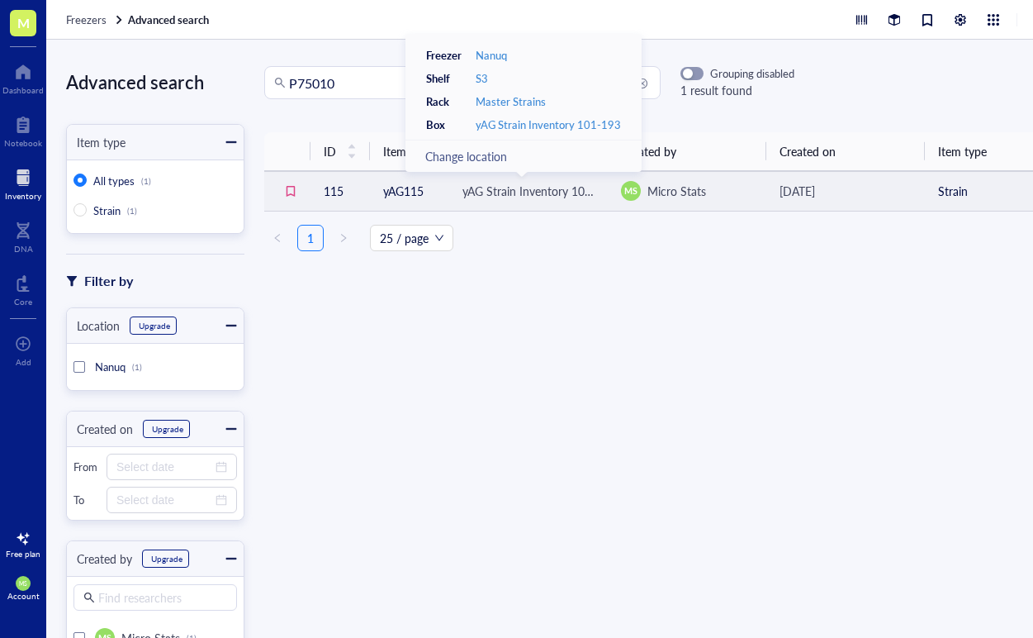
click at [405, 187] on td "yAG115" at bounding box center [409, 191] width 79 height 40
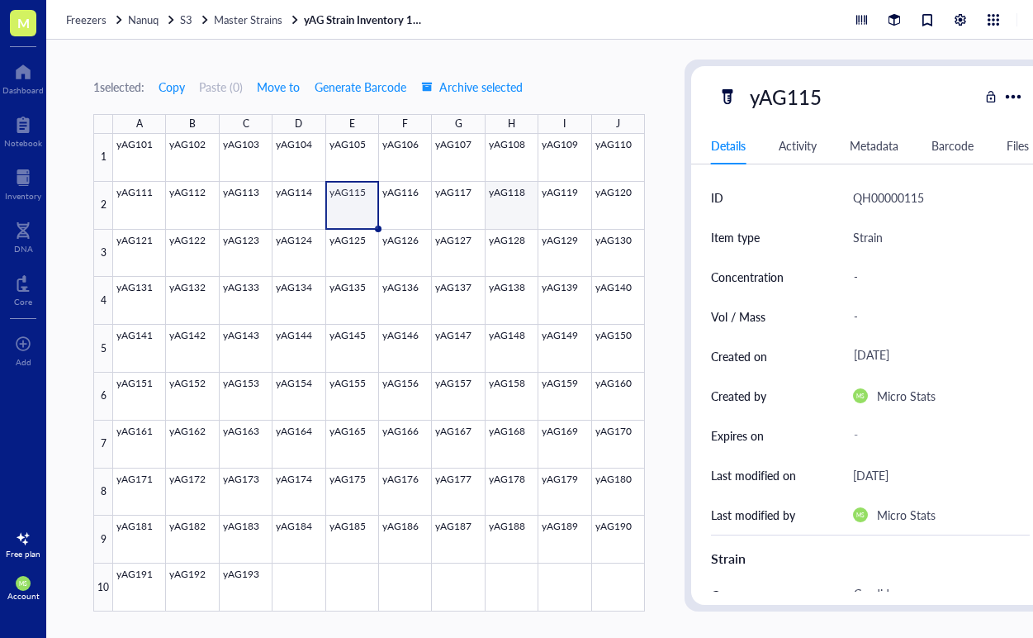
click at [506, 203] on div at bounding box center [379, 372] width 532 height 477
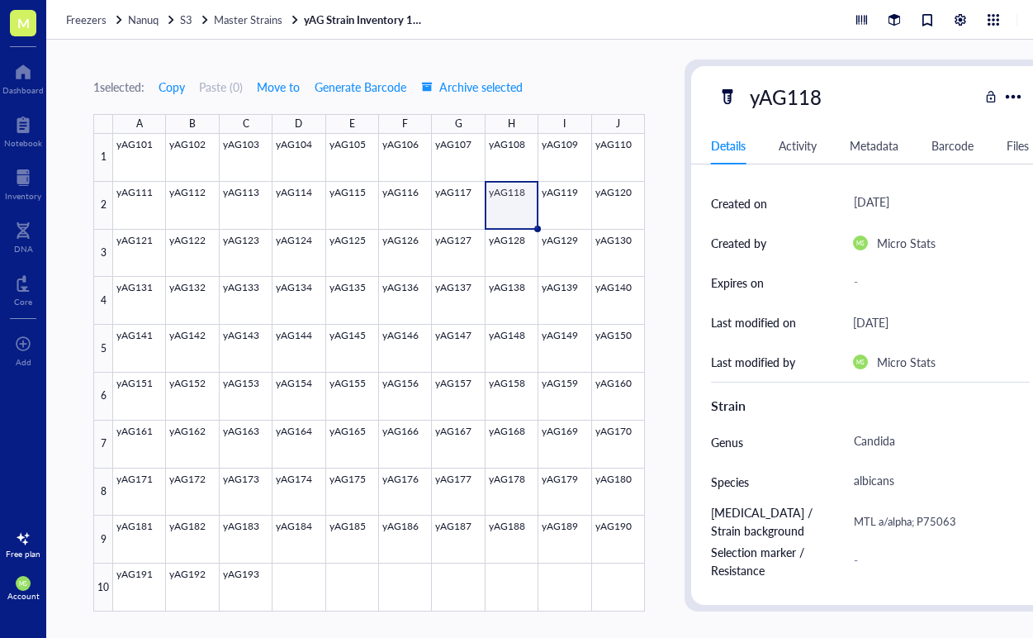
scroll to position [159, 0]
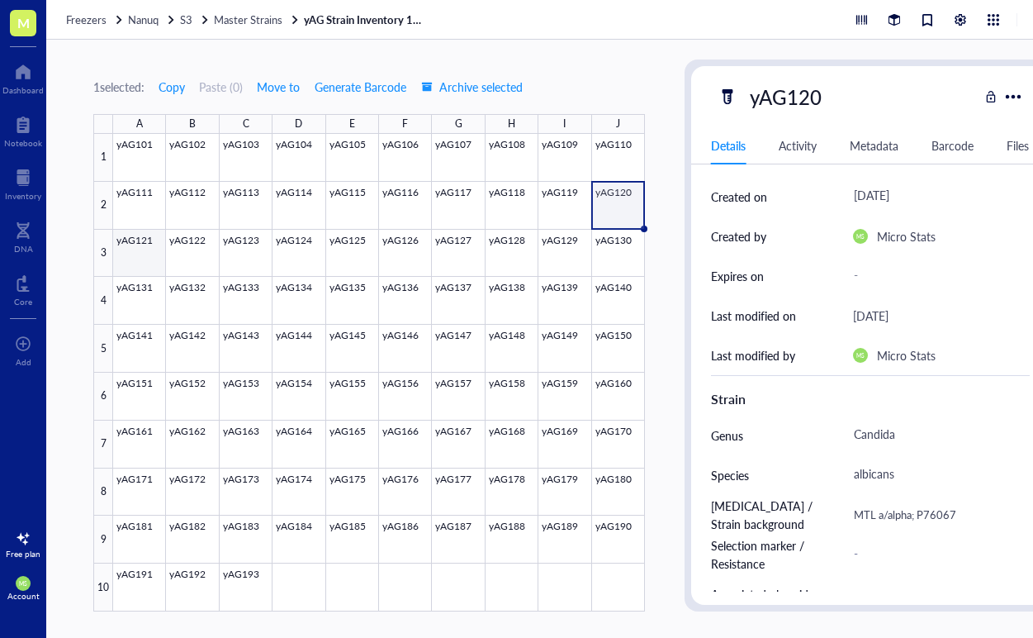
click at [141, 243] on div at bounding box center [379, 372] width 532 height 477
click at [82, 16] on span "Freezers" at bounding box center [86, 20] width 40 height 16
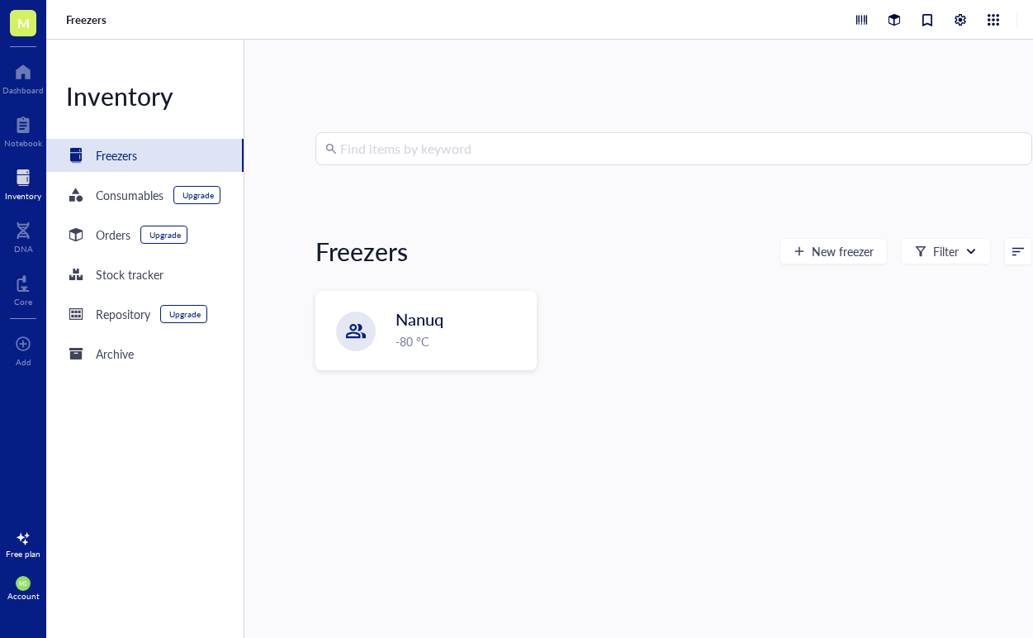
click at [346, 146] on input "search" at bounding box center [681, 148] width 682 height 31
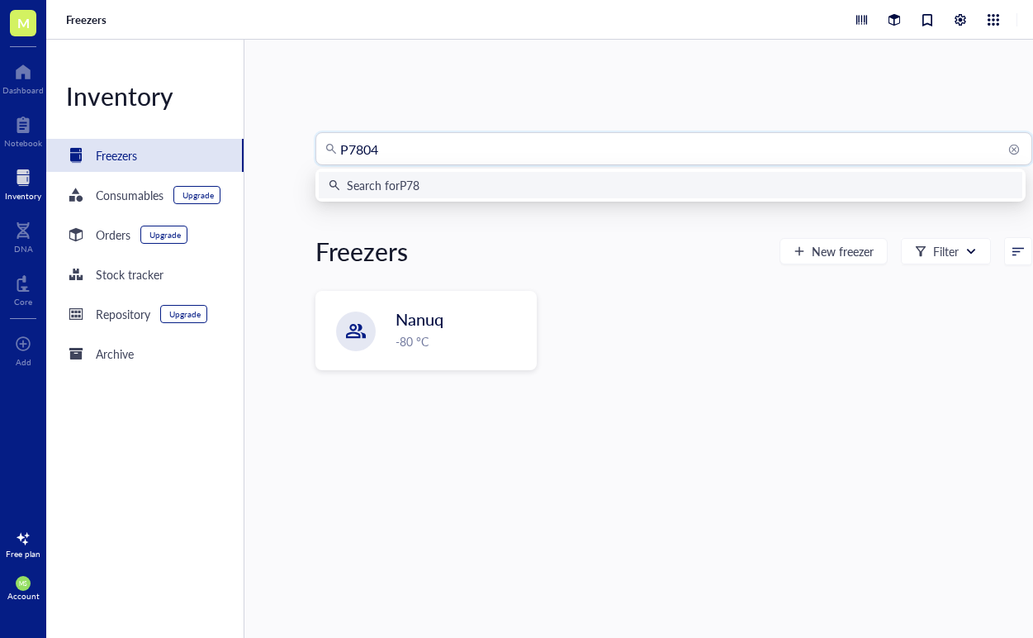
type input "P78048"
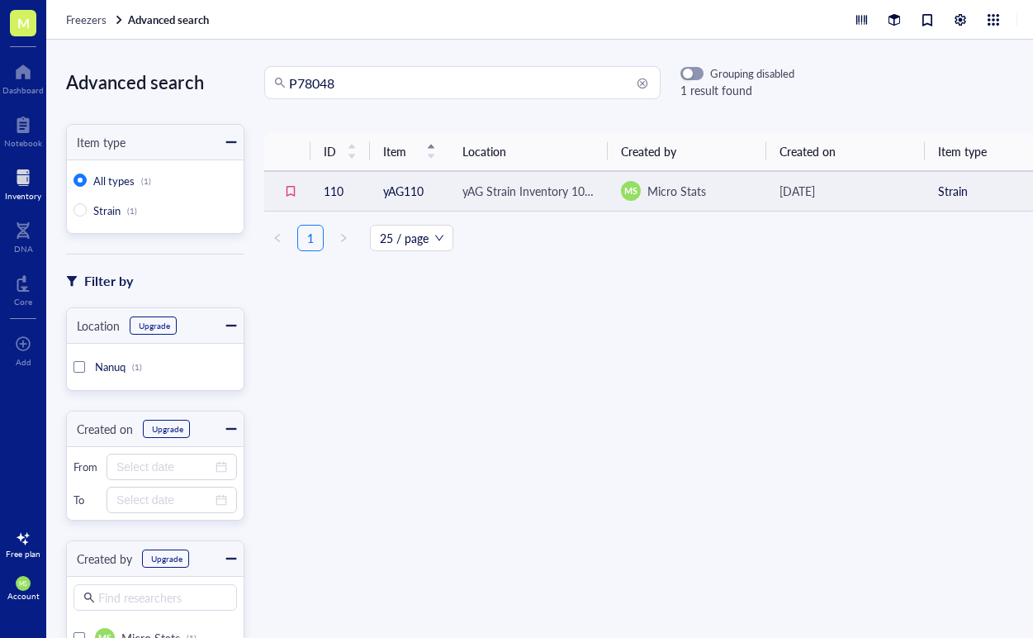
click at [414, 190] on td "yAG110" at bounding box center [409, 191] width 79 height 40
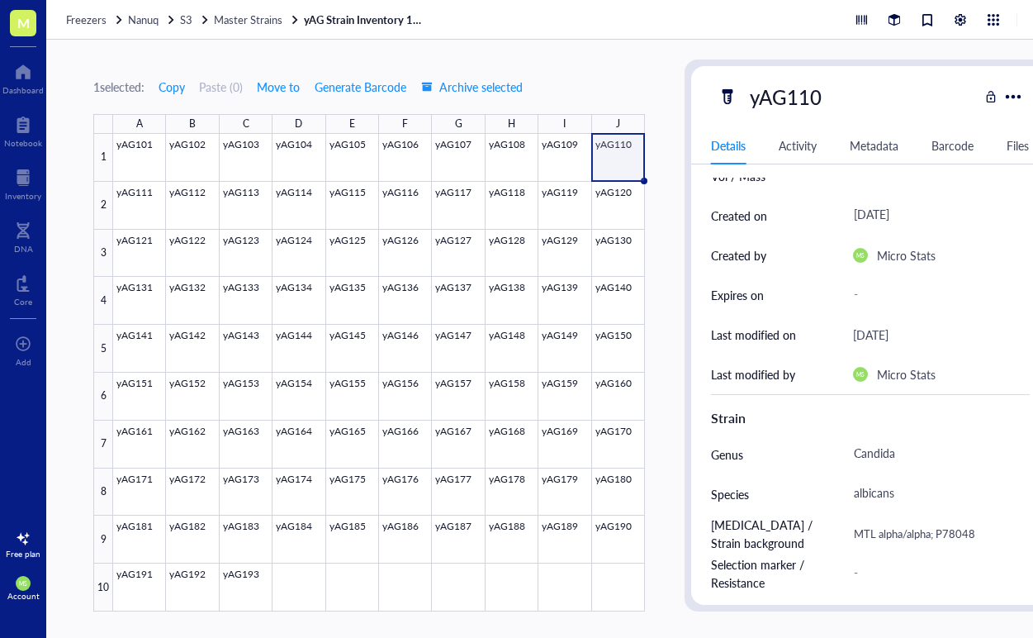
scroll to position [145, 0]
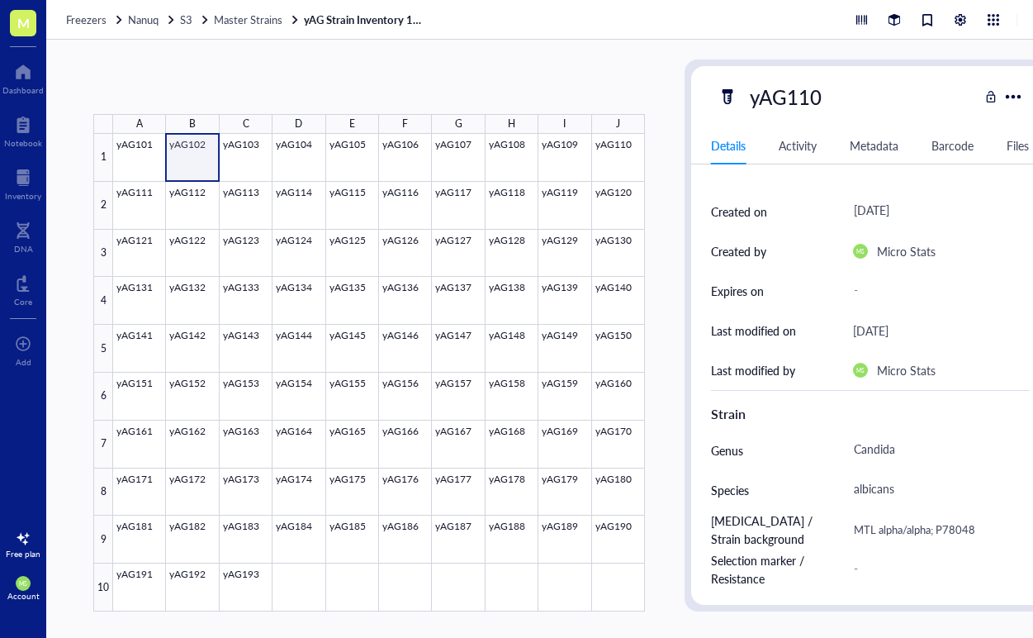
click at [198, 179] on div at bounding box center [379, 372] width 532 height 477
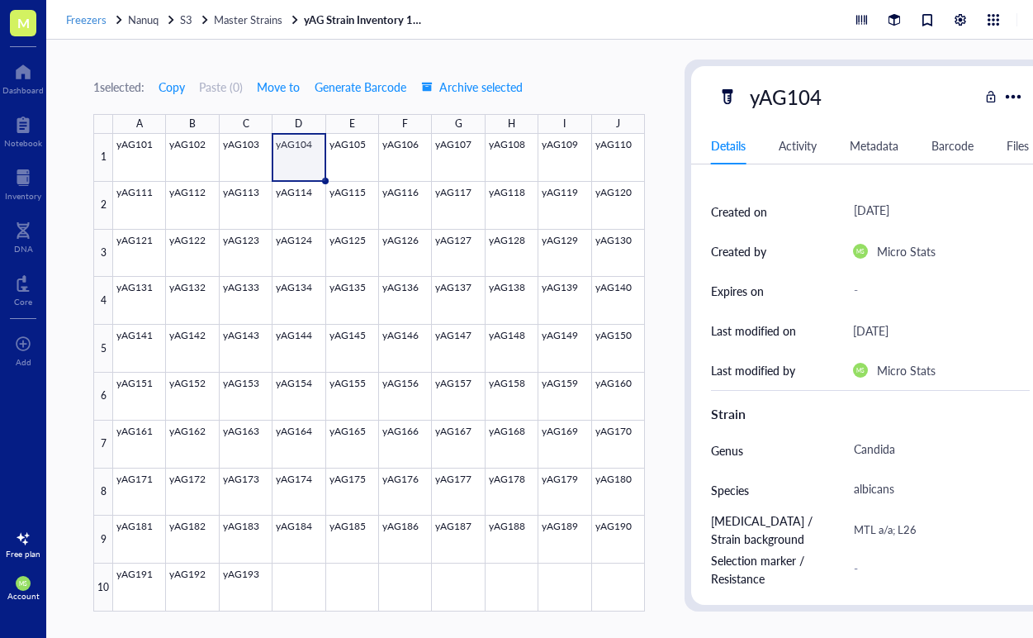
click at [90, 21] on span "Freezers" at bounding box center [86, 20] width 40 height 16
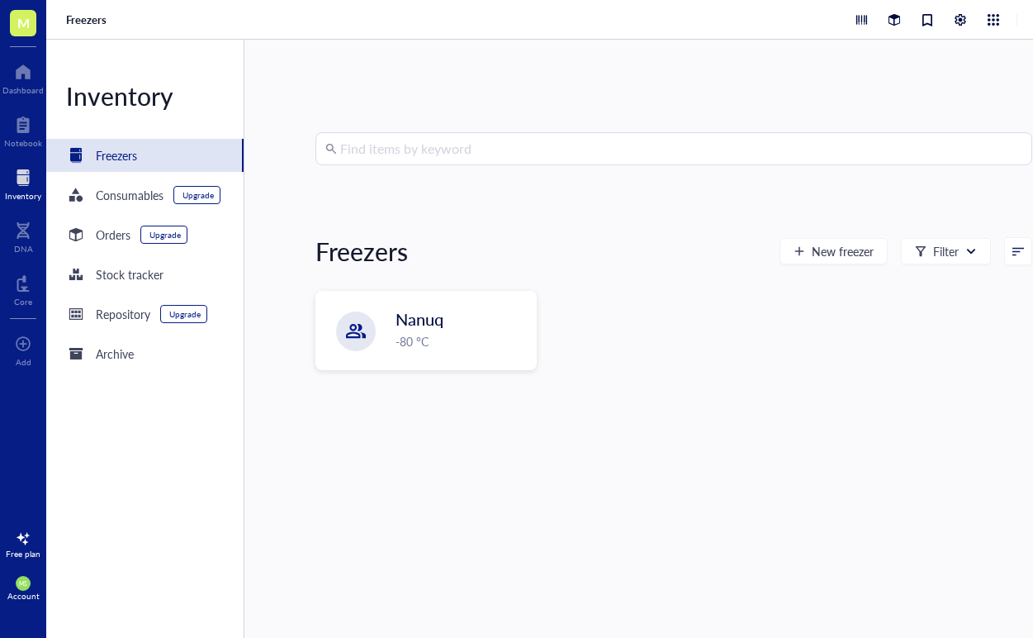
click at [382, 149] on input "search" at bounding box center [681, 148] width 682 height 31
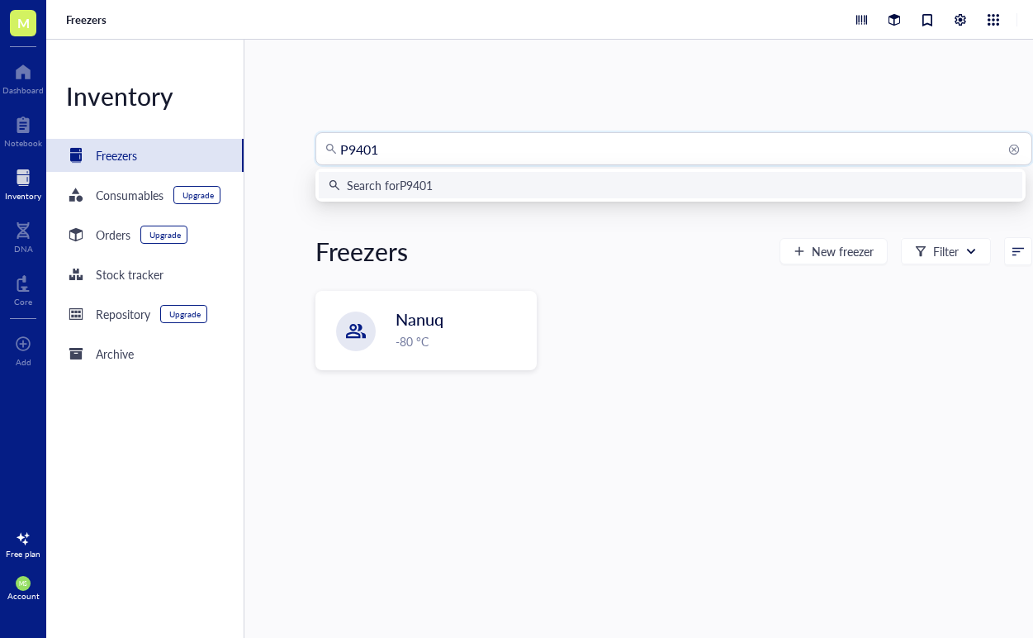
type input "P94015"
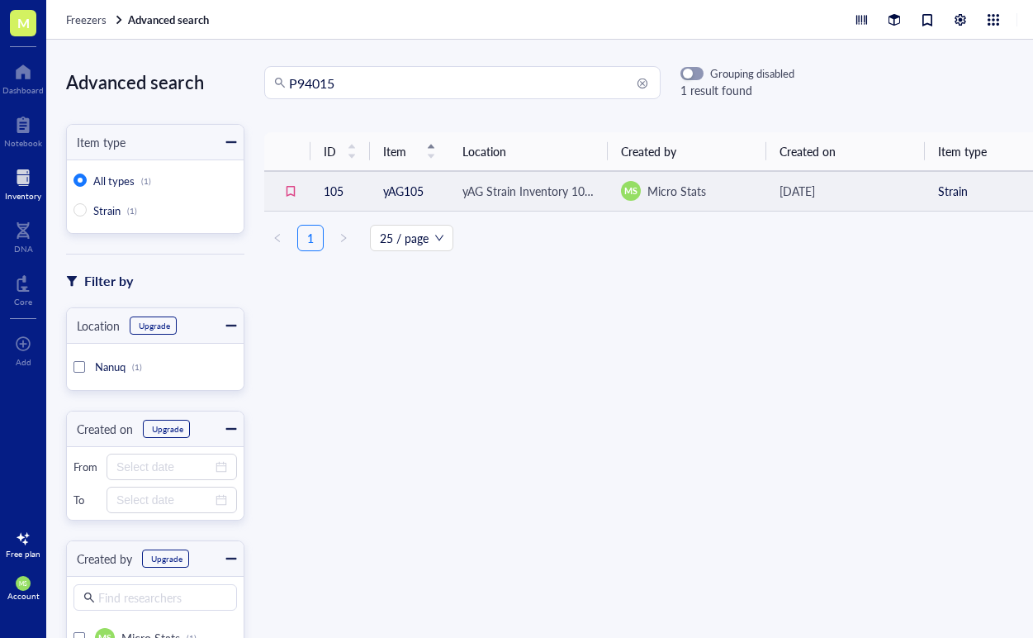
click at [402, 187] on td "yAG105" at bounding box center [409, 191] width 79 height 40
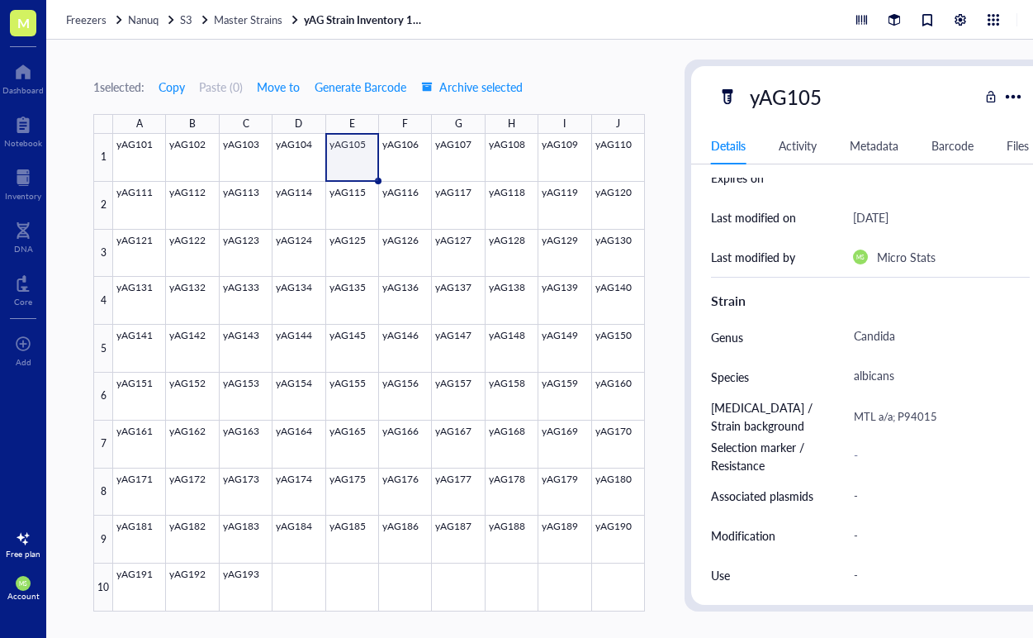
scroll to position [257, 1]
click at [90, 24] on span "Freezers" at bounding box center [86, 20] width 40 height 16
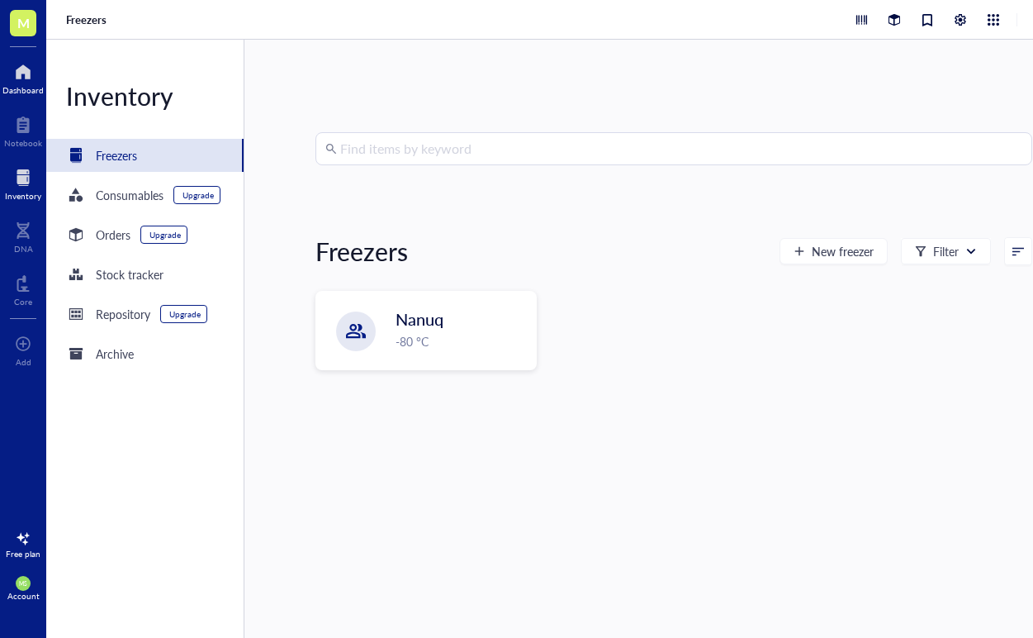
scroll to position [7, 0]
click at [488, 145] on input "search" at bounding box center [681, 148] width 682 height 31
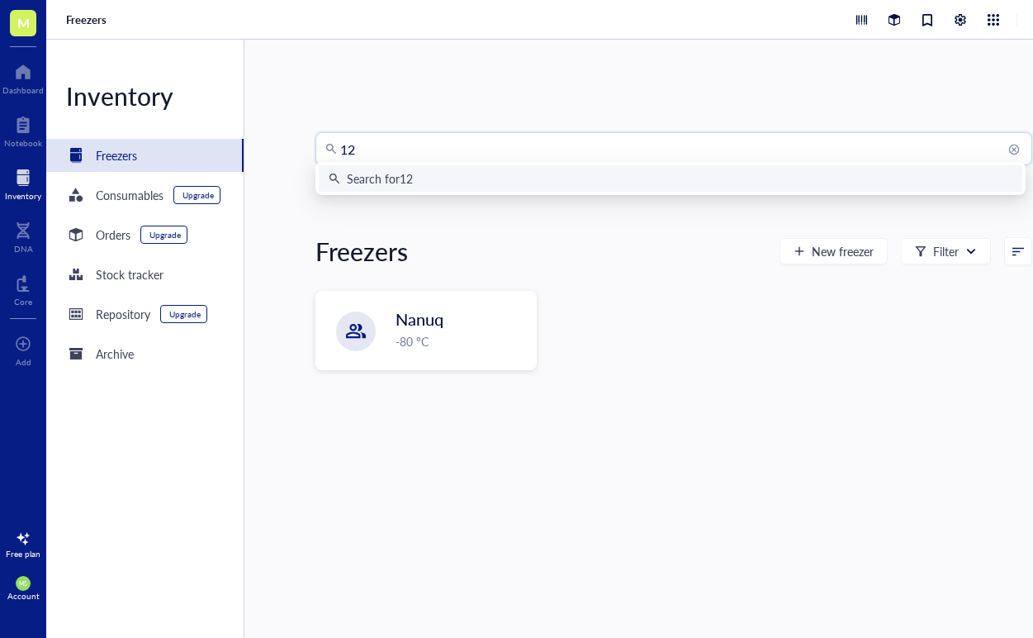
type input "12c"
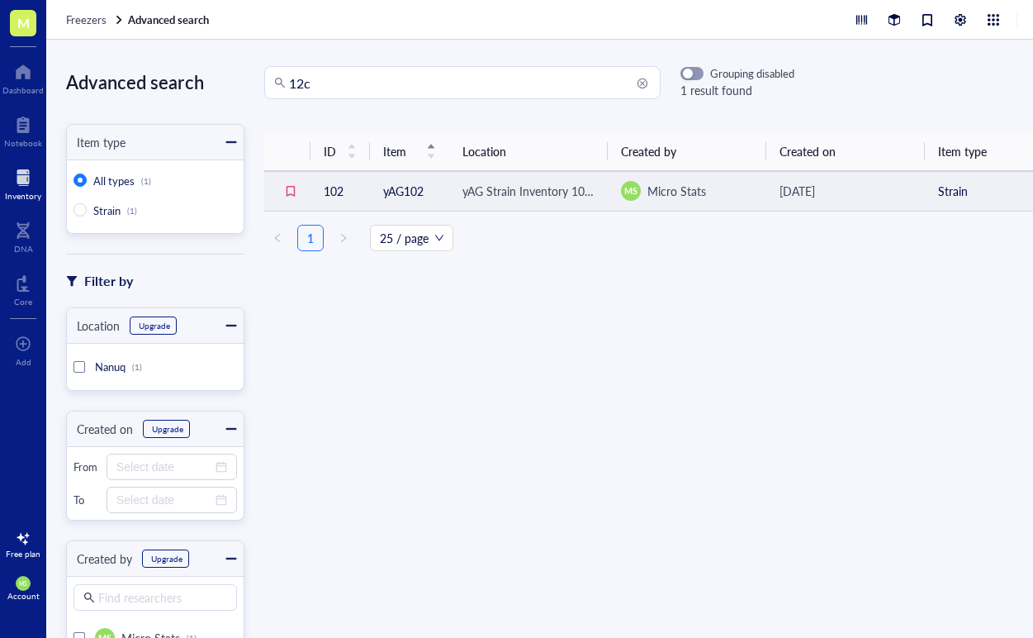
click at [410, 184] on td "yAG102" at bounding box center [409, 191] width 79 height 40
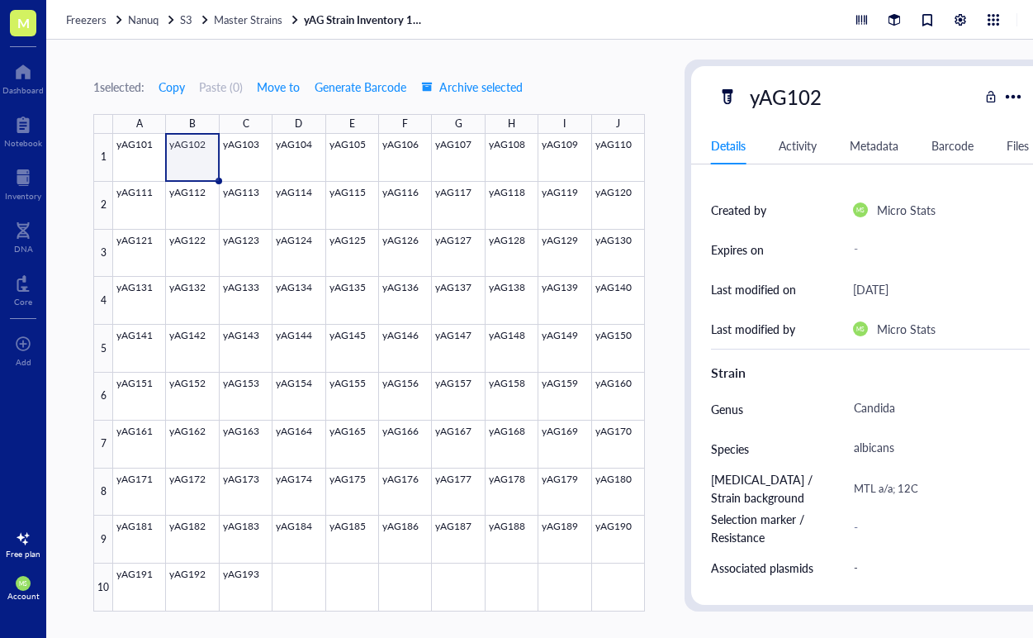
scroll to position [184, 0]
click at [99, 12] on span "Freezers" at bounding box center [86, 20] width 40 height 16
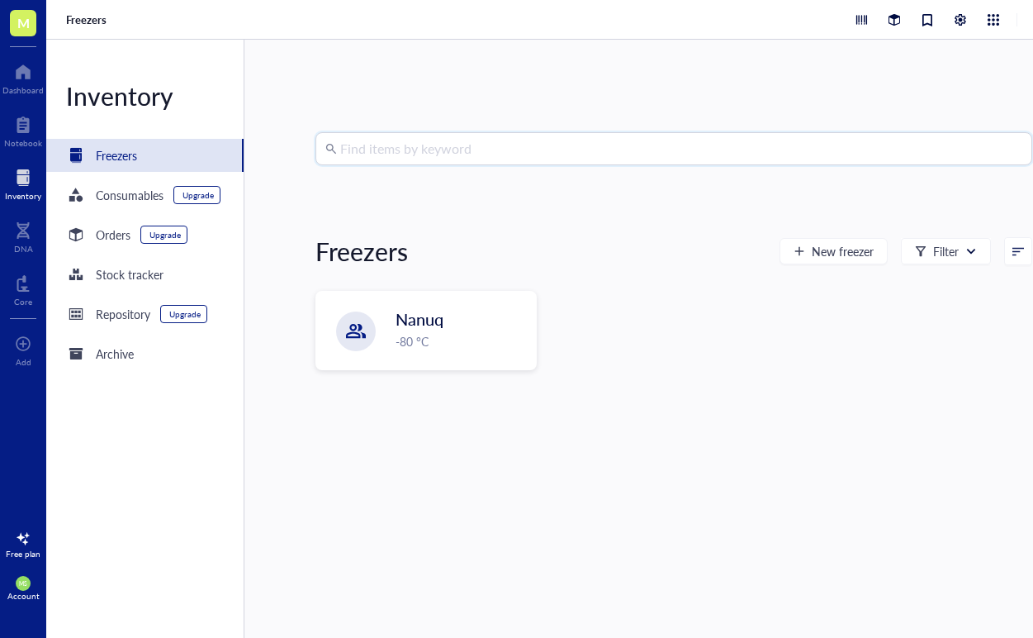
click at [368, 138] on input "search" at bounding box center [681, 148] width 682 height 31
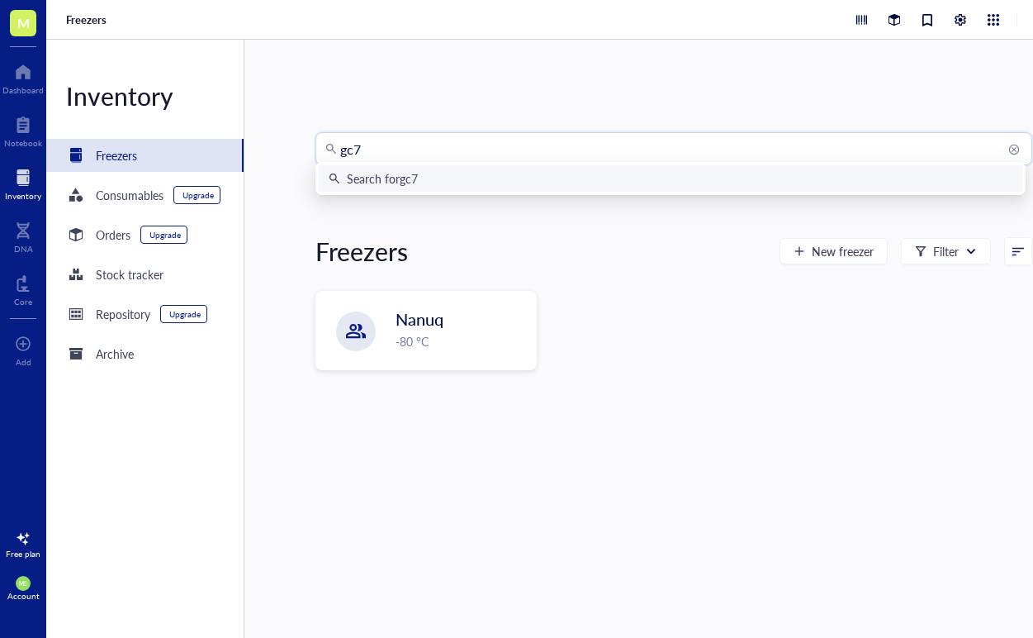
type input "gc75"
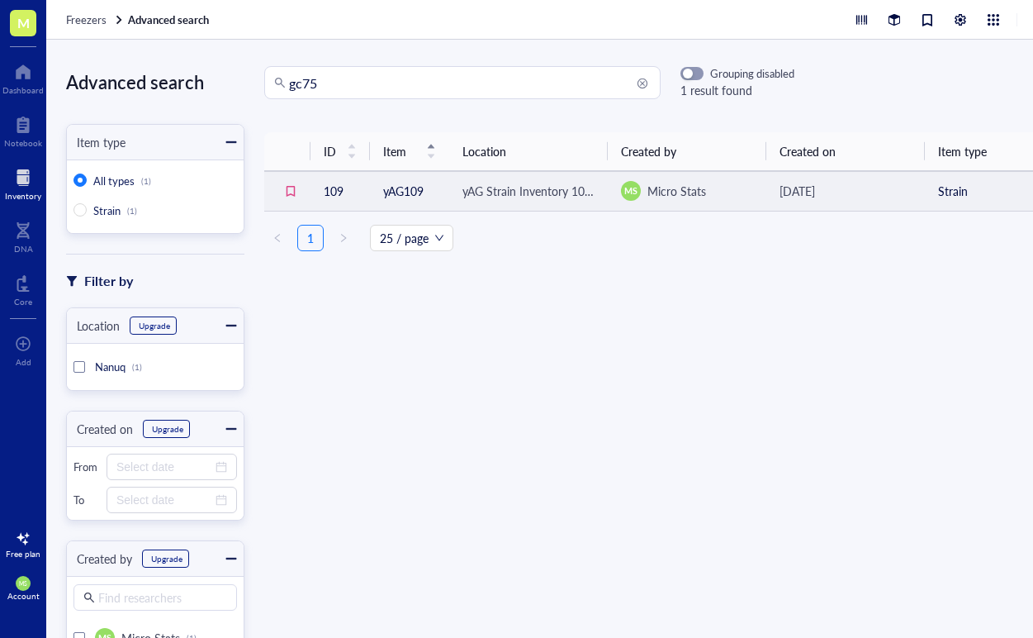
click at [414, 192] on td "yAG109" at bounding box center [409, 191] width 79 height 40
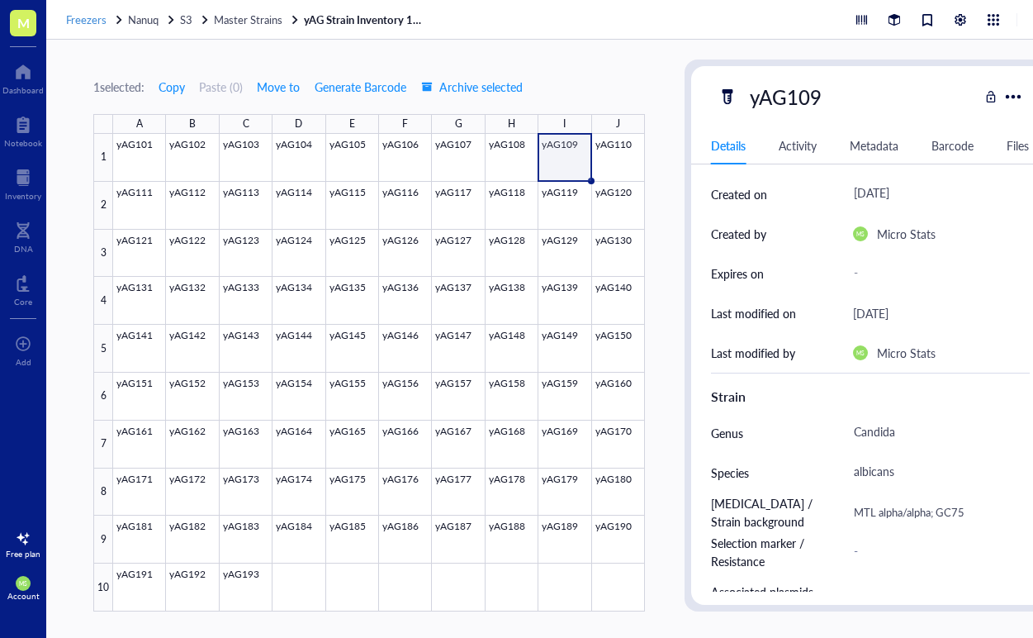
click at [79, 15] on span "Freezers" at bounding box center [86, 20] width 40 height 16
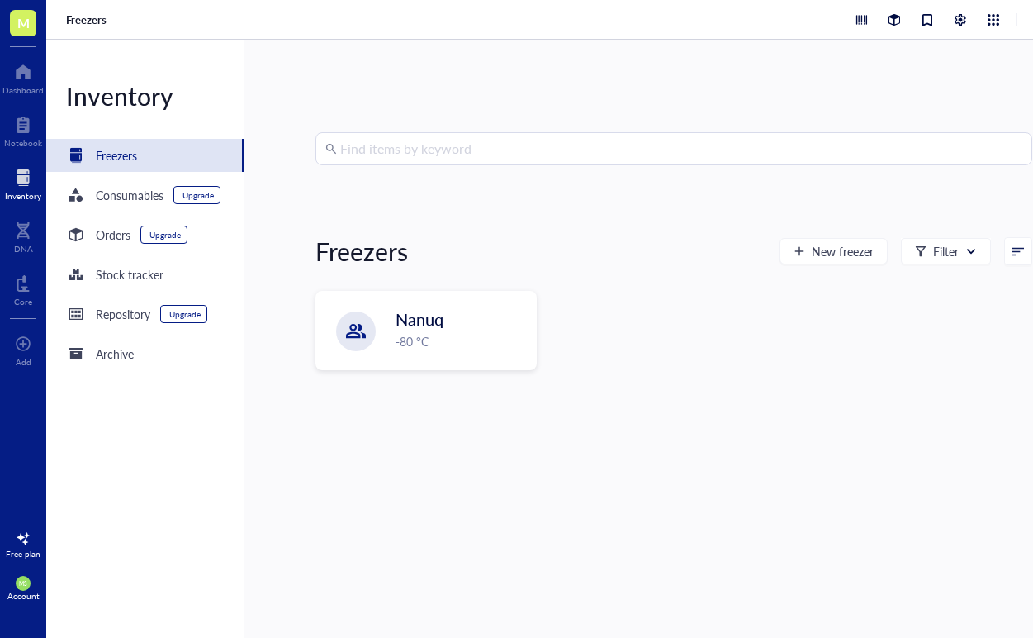
click at [440, 151] on input "search" at bounding box center [681, 148] width 682 height 31
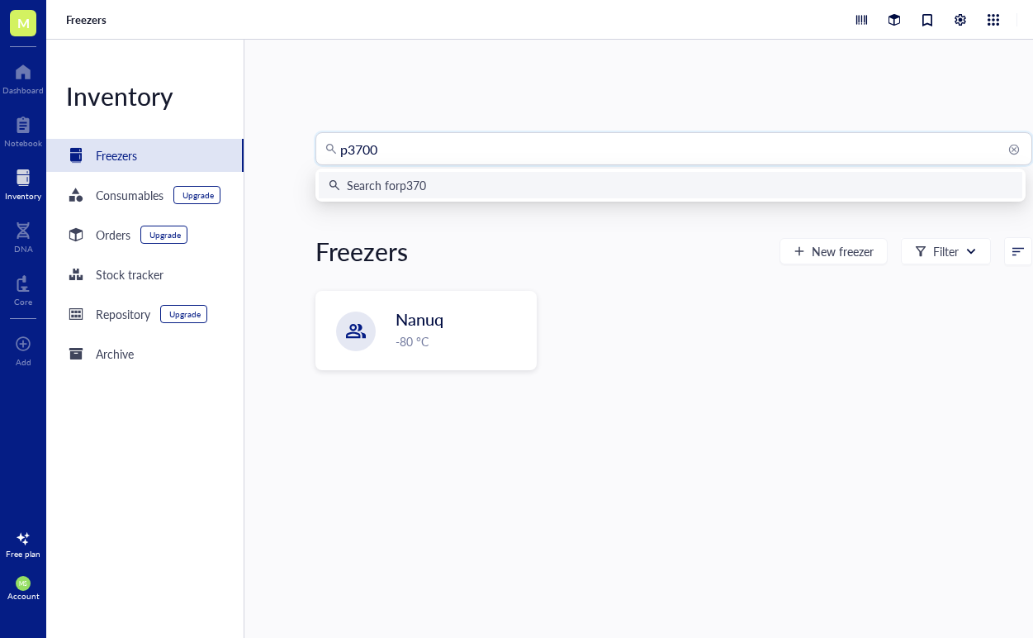
type input "p37005"
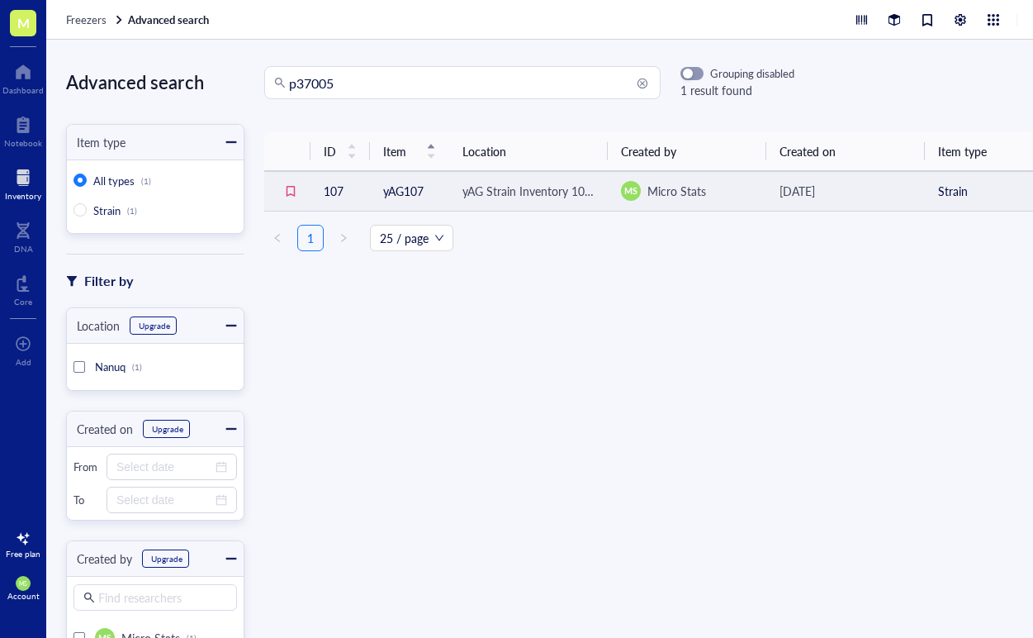
click at [422, 192] on td "yAG107" at bounding box center [409, 191] width 79 height 40
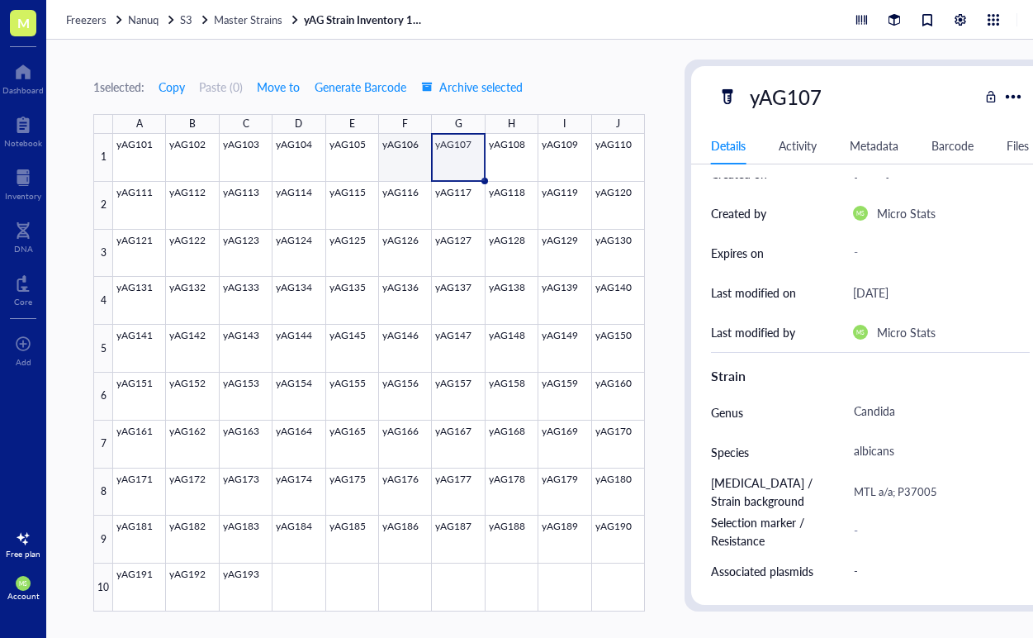
click at [391, 155] on div at bounding box center [379, 372] width 532 height 477
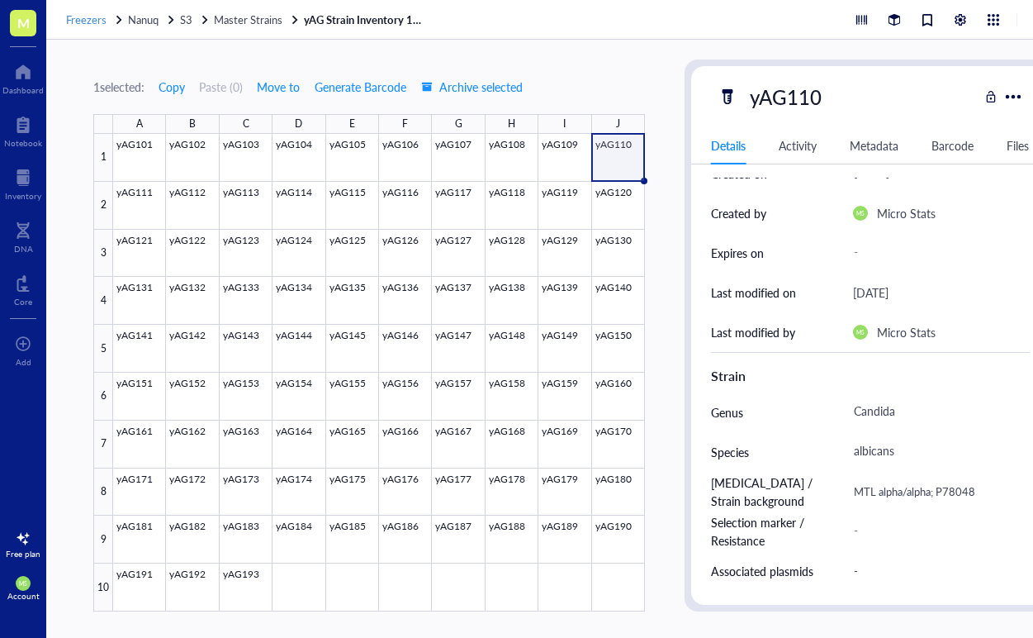
click at [88, 25] on span "Freezers" at bounding box center [86, 20] width 40 height 16
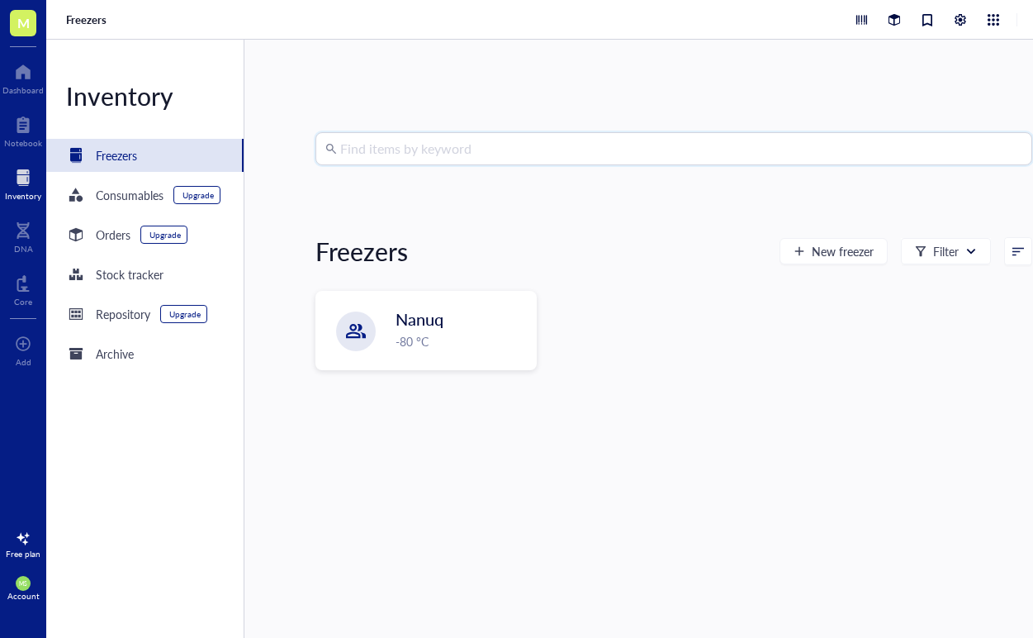
click at [393, 159] on input "search" at bounding box center [681, 148] width 682 height 31
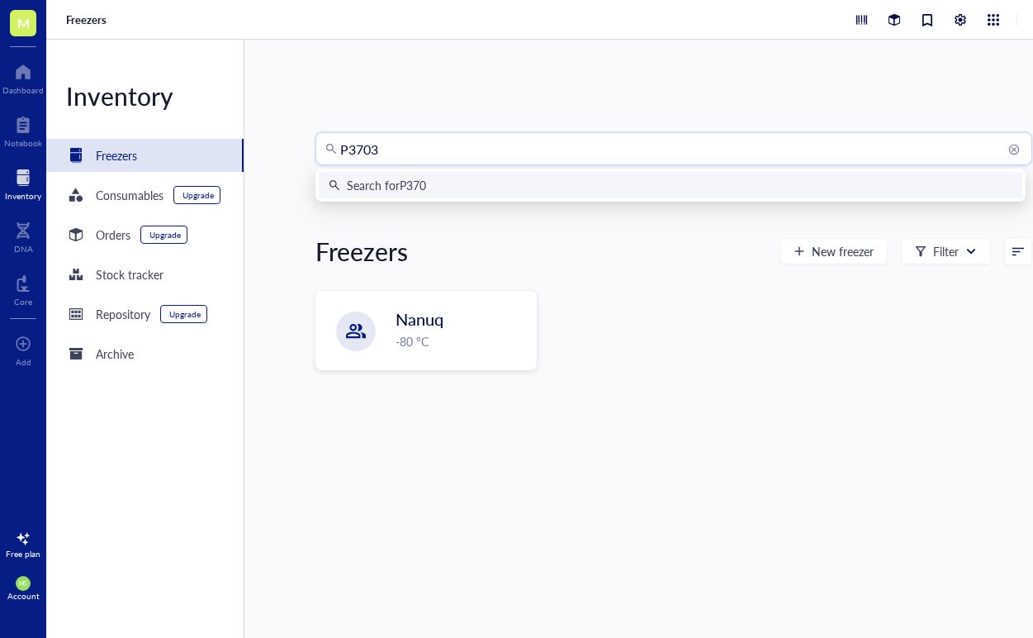
type input "P37037"
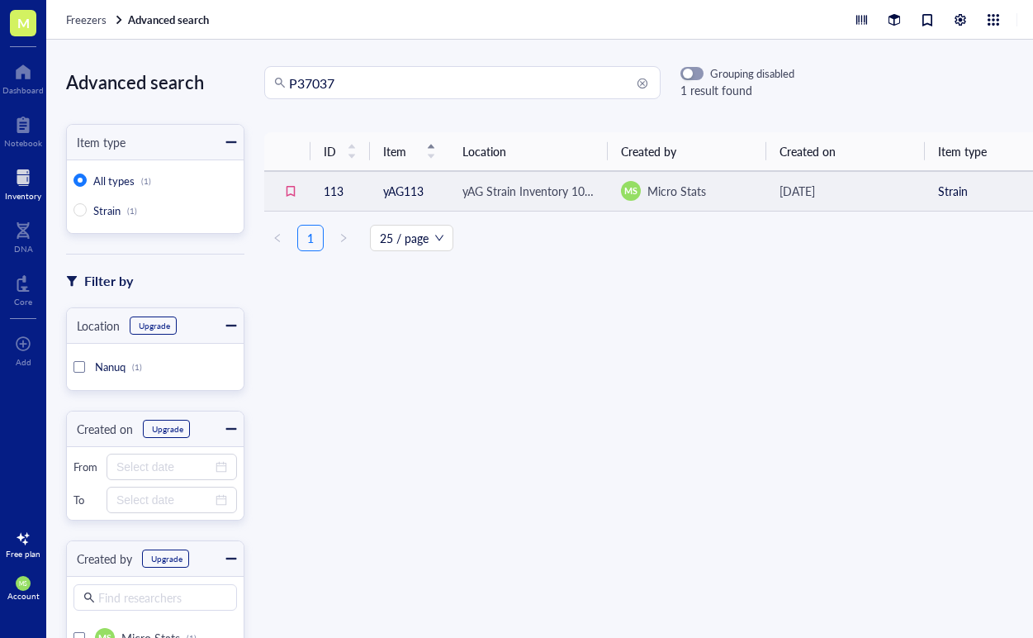
click at [411, 197] on td "yAG113" at bounding box center [409, 191] width 79 height 40
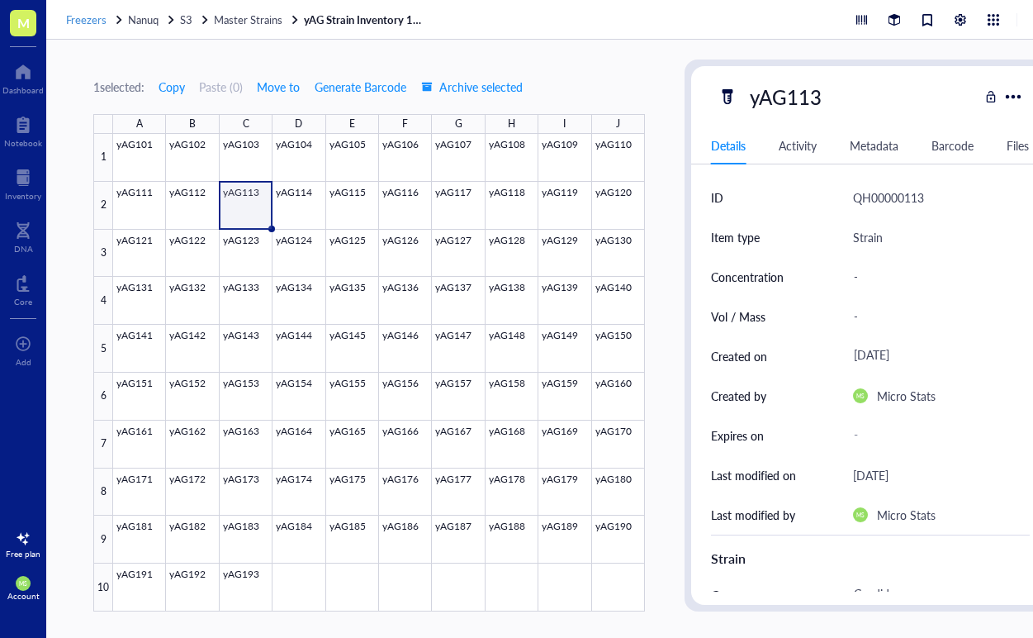
click at [102, 15] on span "Freezers" at bounding box center [86, 20] width 40 height 16
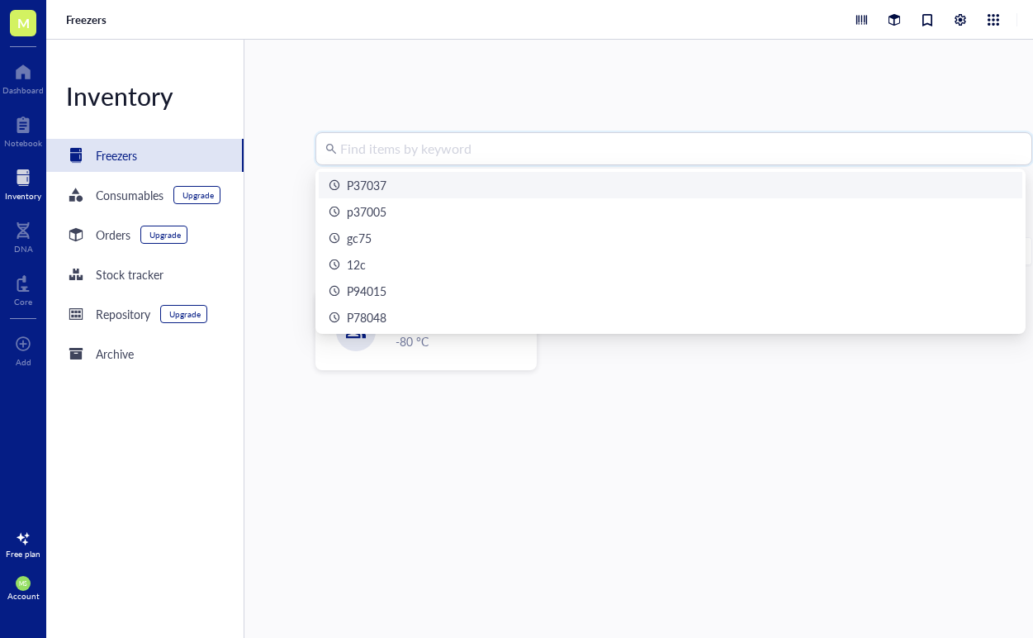
click at [352, 154] on input "search" at bounding box center [681, 148] width 682 height 31
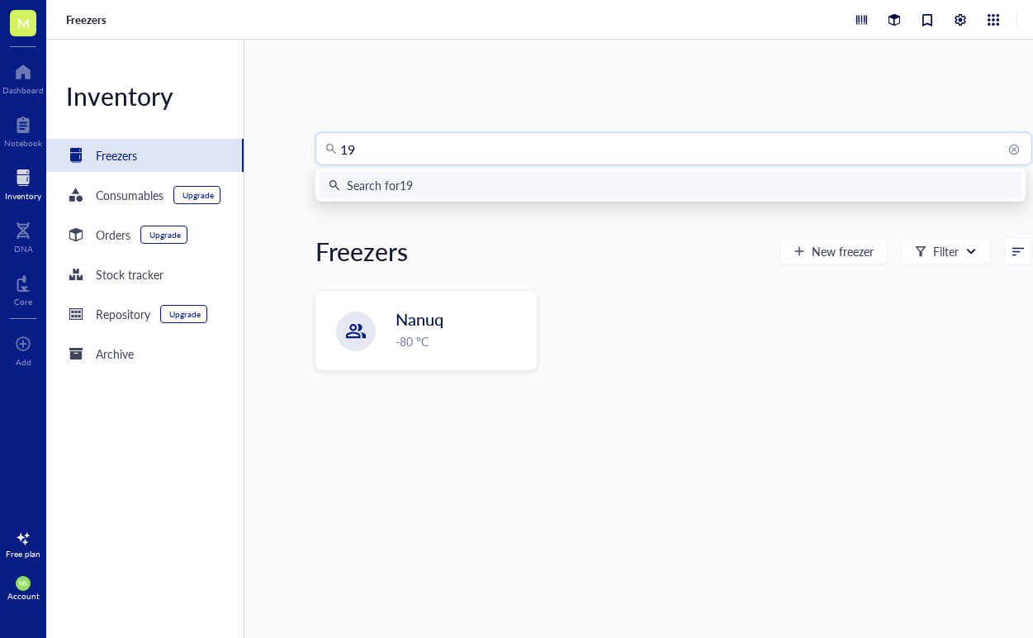
type input "19F"
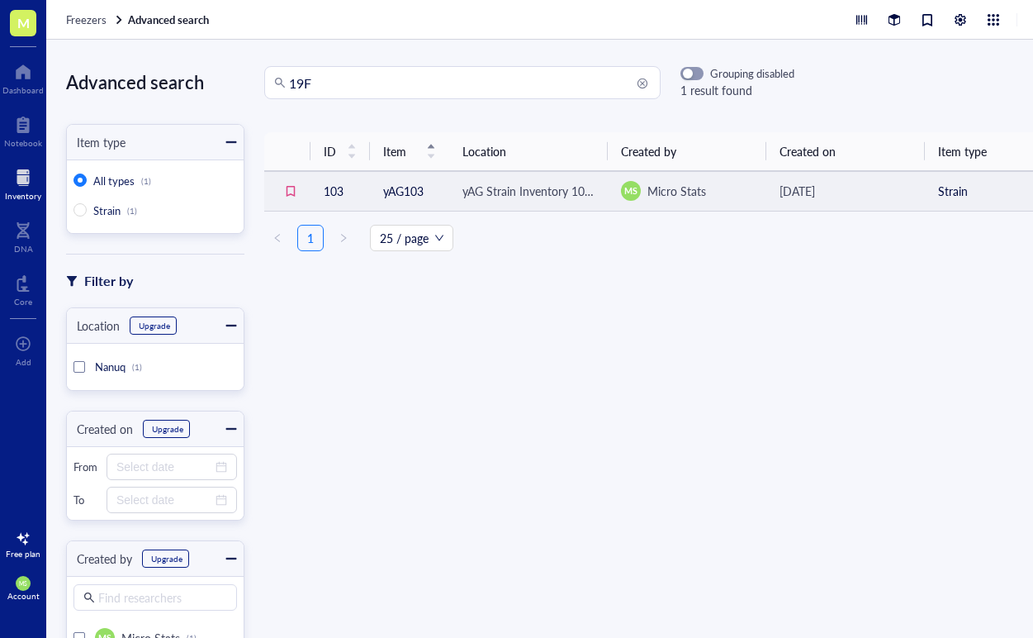
click at [401, 196] on td "yAG103" at bounding box center [409, 191] width 79 height 40
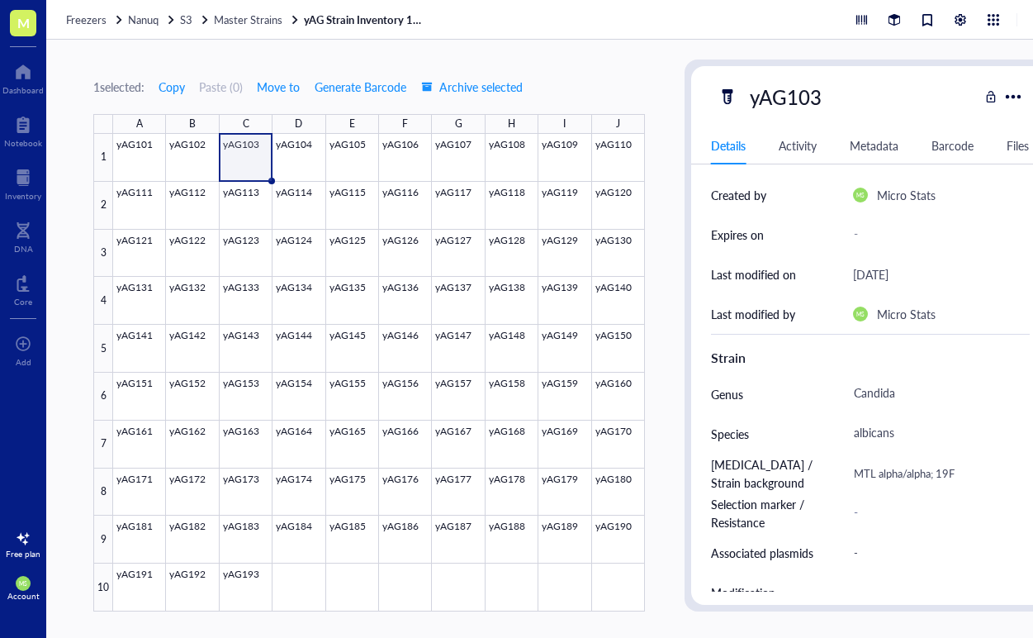
scroll to position [216, 0]
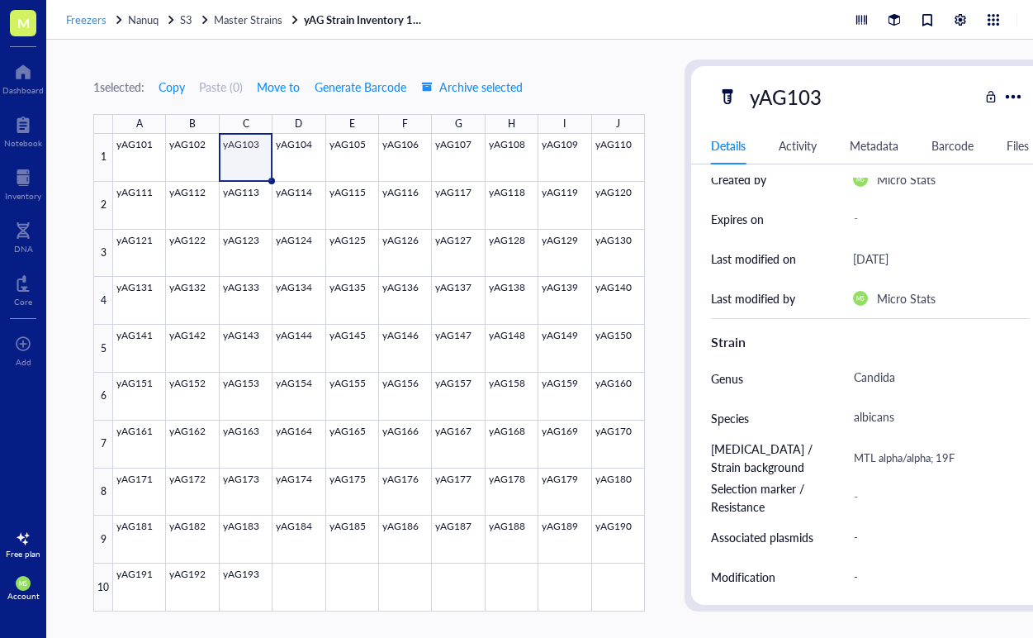
click at [95, 12] on span "Freezers" at bounding box center [86, 20] width 40 height 16
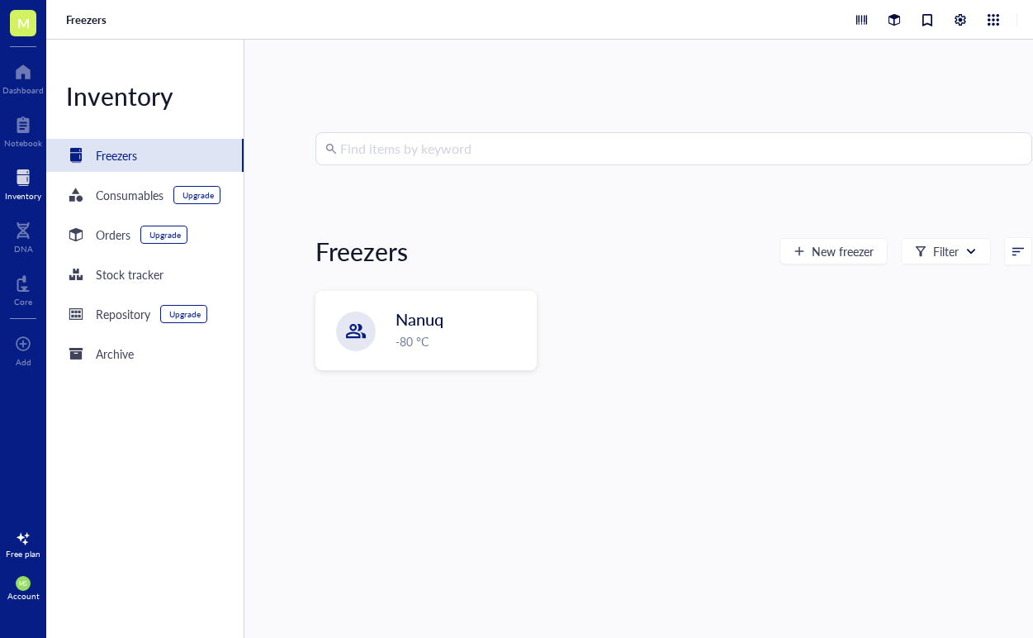
click at [356, 140] on input "search" at bounding box center [681, 148] width 682 height 31
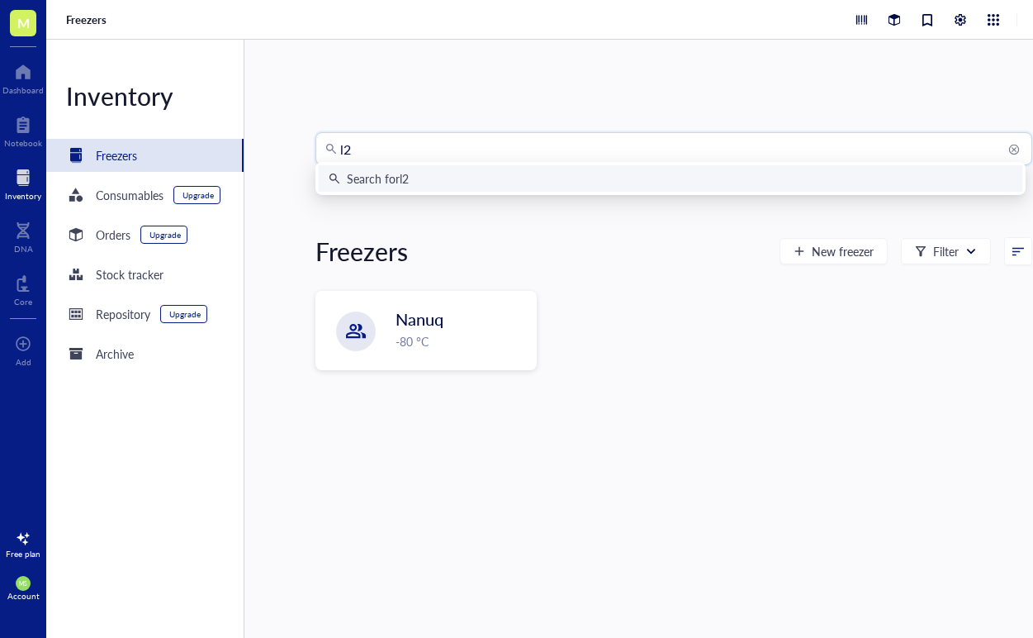
type input "l"
type input "L26"
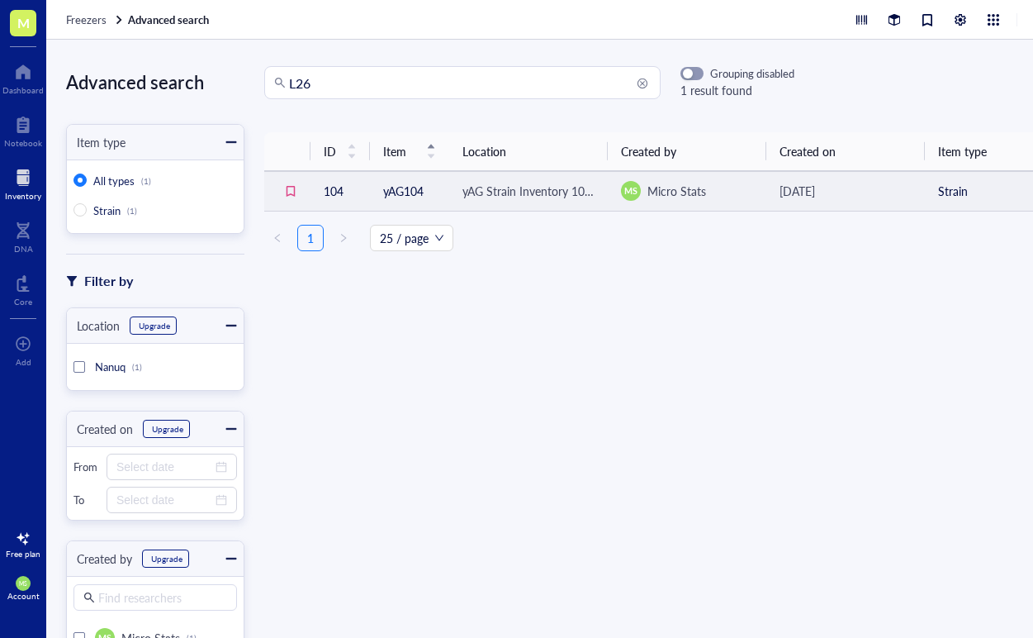
click at [410, 179] on td "yAG104" at bounding box center [409, 191] width 79 height 40
